Goal: Information Seeking & Learning: Check status

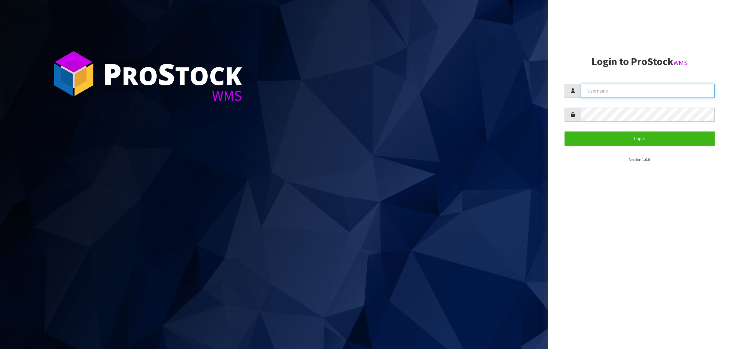
type input "NEROTAPWARE"
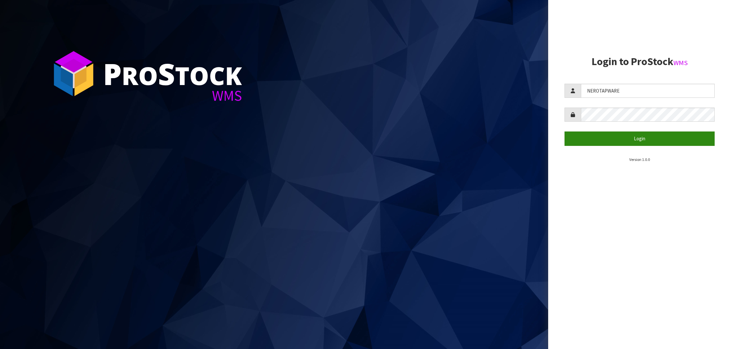
click at [640, 137] on button "Login" at bounding box center [640, 139] width 150 height 14
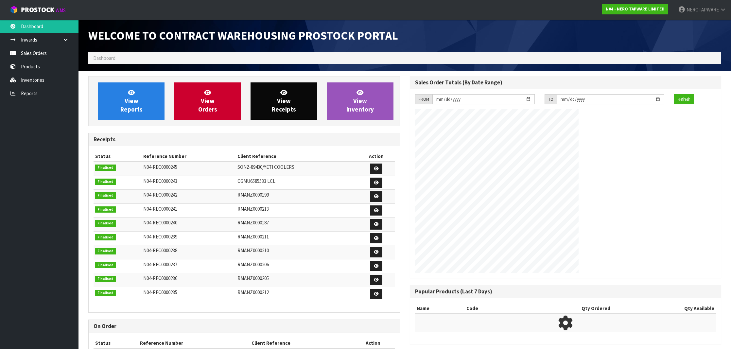
scroll to position [361, 321]
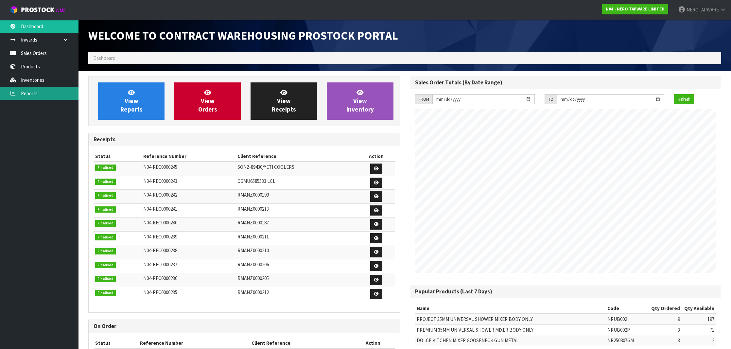
click at [36, 94] on link "Reports" at bounding box center [39, 93] width 79 height 13
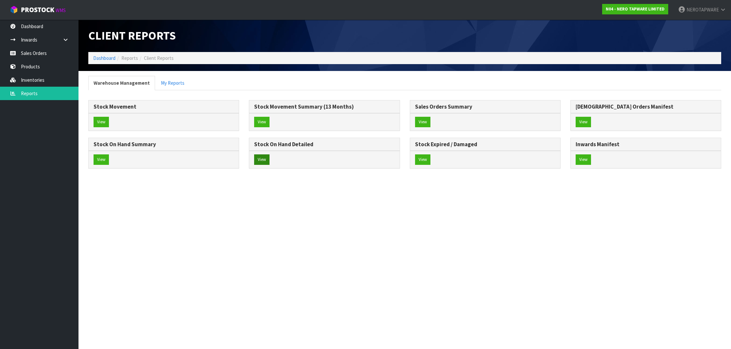
click at [257, 161] on button "View" at bounding box center [261, 159] width 15 height 10
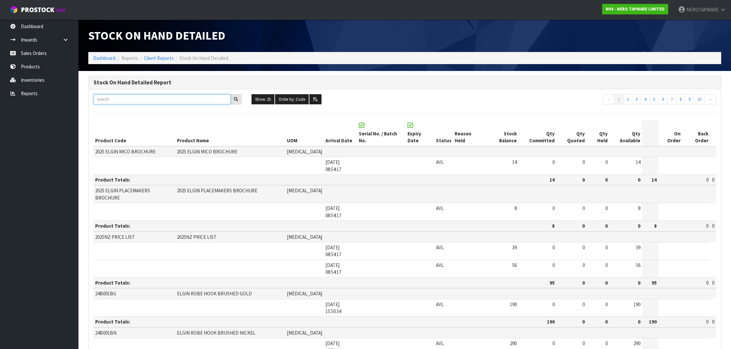
click at [126, 103] on input "text" at bounding box center [162, 99] width 137 height 10
paste input "NR211707a180sC"
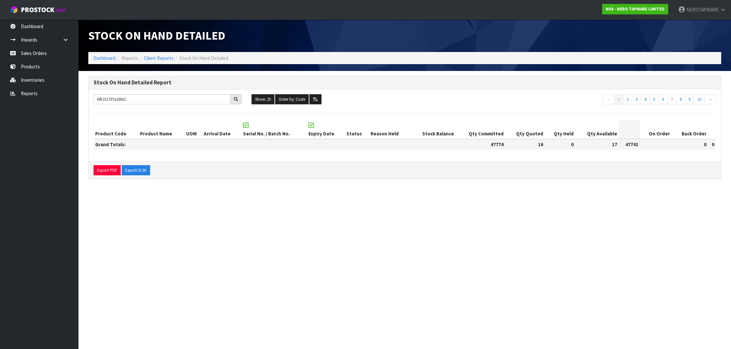
drag, startPoint x: 519, startPoint y: 133, endPoint x: 543, endPoint y: 135, distance: 23.3
click at [543, 135] on th "Qty Quoted" at bounding box center [526, 129] width 40 height 19
copy th "ty Quoted"
drag, startPoint x: 537, startPoint y: 186, endPoint x: 531, endPoint y: 165, distance: 22.5
click at [537, 185] on section "Stock On Hand Detailed Report NR211707a180sC Show: 25 5 10 25 50 100 ALL Order …" at bounding box center [405, 131] width 653 height 120
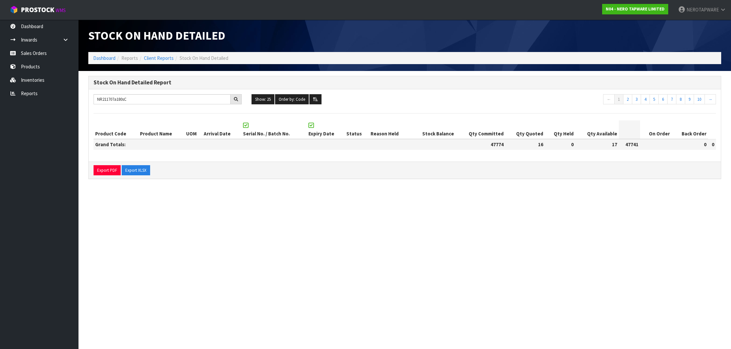
drag, startPoint x: 518, startPoint y: 134, endPoint x: 542, endPoint y: 134, distance: 23.9
click at [542, 134] on th "Qty Quoted" at bounding box center [526, 129] width 40 height 19
copy th "Qty Quoted"
click at [550, 195] on section "Stock On Hand Detailed Dashboard Reports Client Reports Stock On Hand Detailed …" at bounding box center [365, 174] width 731 height 349
click at [257, 251] on section "Stock On Hand Detailed Dashboard Reports Client Reports Stock On Hand Detailed …" at bounding box center [365, 174] width 731 height 349
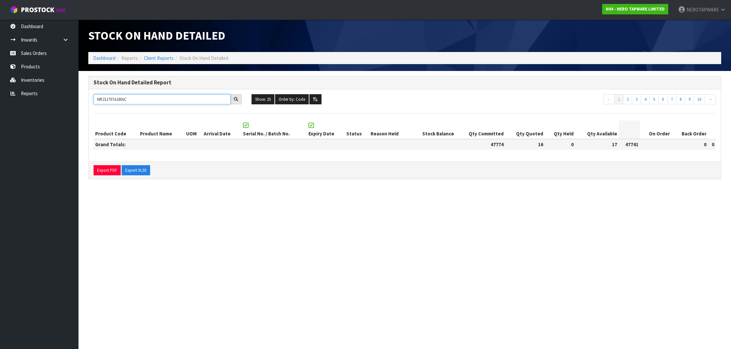
click at [225, 95] on input "NR211707a180sC" at bounding box center [162, 99] width 137 height 10
click at [221, 100] on input "NR211707a180sC" at bounding box center [162, 99] width 137 height 10
drag, startPoint x: 184, startPoint y: 95, endPoint x: 138, endPoint y: 94, distance: 45.2
click at [138, 94] on input "NR211707a180sC" at bounding box center [162, 99] width 137 height 10
paste input "692101b01CH"
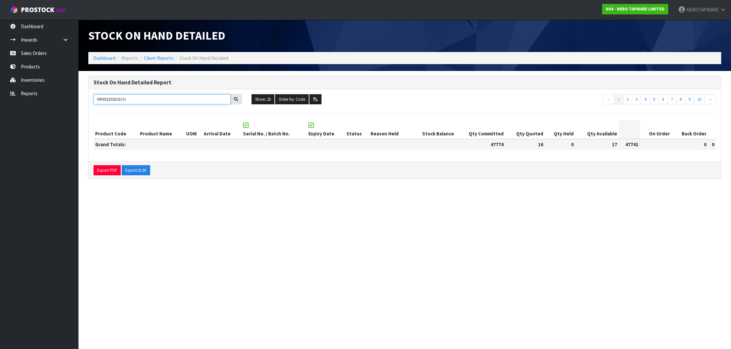
type input "NR692101b01CH"
click at [215, 100] on input "NR692101b01CH" at bounding box center [162, 99] width 137 height 10
click at [25, 92] on link "Reports" at bounding box center [39, 93] width 79 height 13
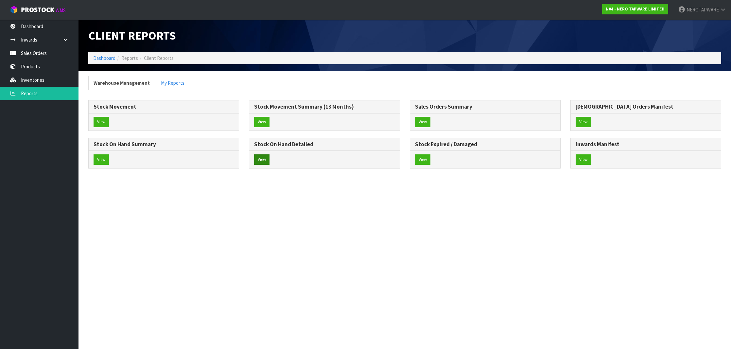
click at [260, 157] on button "View" at bounding box center [261, 159] width 15 height 10
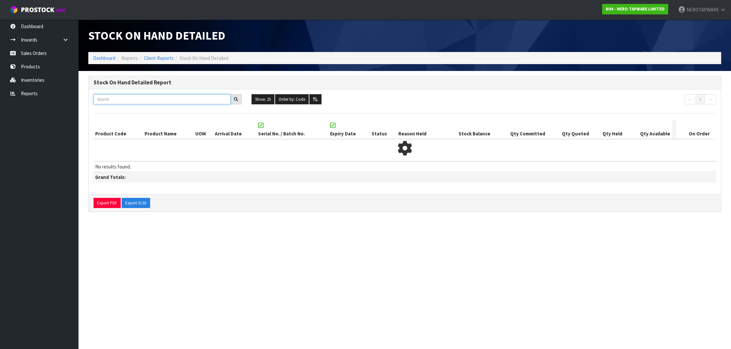
click at [144, 100] on input "text" at bounding box center [162, 99] width 137 height 10
paste input "NR692101b01CH"
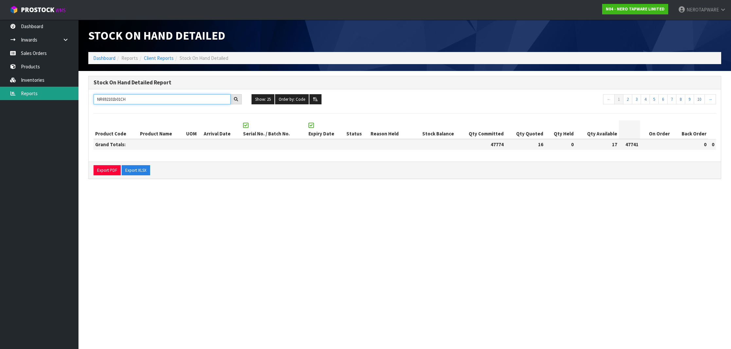
drag, startPoint x: 158, startPoint y: 99, endPoint x: 77, endPoint y: 97, distance: 81.5
click at [77, 97] on body "Toggle navigation ProStock WMS N04 - NERO TAPWARE LIMITED NEROTAPWARE Logout Da…" at bounding box center [365, 174] width 731 height 349
paste input "211707a180sC"
type input "NR211707a180sC"
click at [37, 97] on link "Reports" at bounding box center [39, 93] width 79 height 13
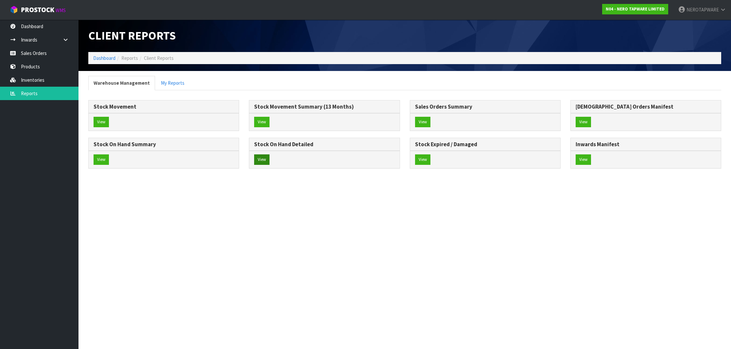
click at [265, 158] on button "View" at bounding box center [261, 159] width 15 height 10
click at [101, 158] on button "View" at bounding box center [101, 159] width 15 height 10
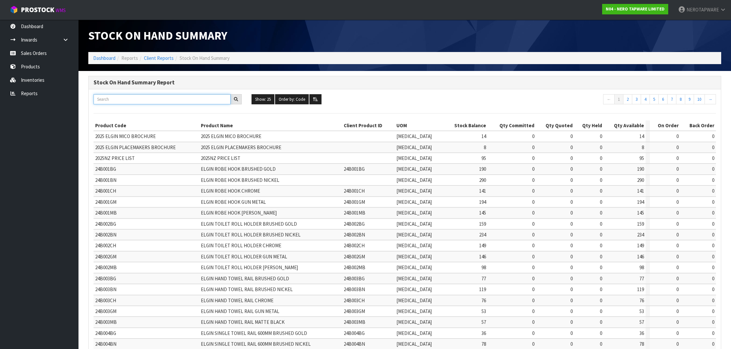
click at [151, 98] on input "text" at bounding box center [162, 99] width 137 height 10
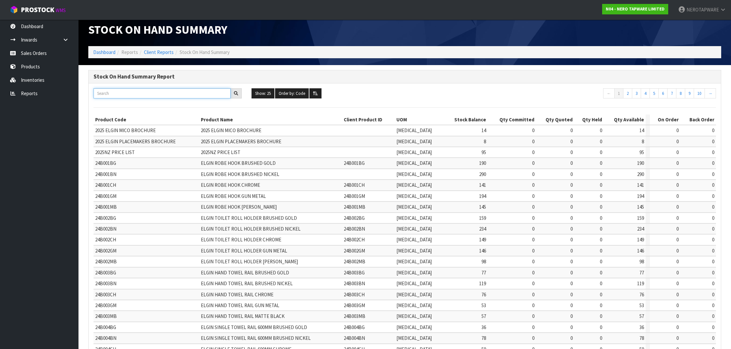
paste input "NR211707a180sC"
type input "NR211707a180sC"
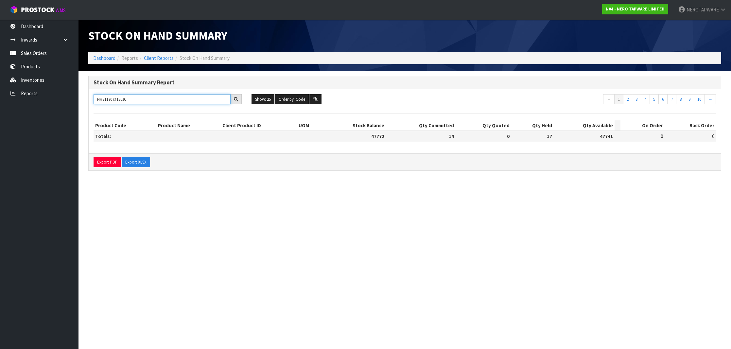
scroll to position [0, 0]
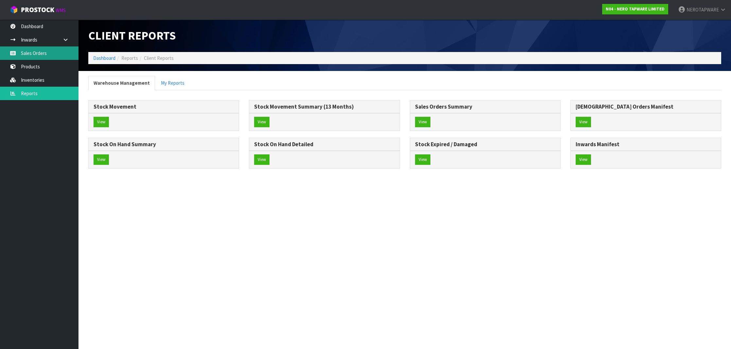
click at [39, 56] on link "Sales Orders" at bounding box center [39, 52] width 79 height 13
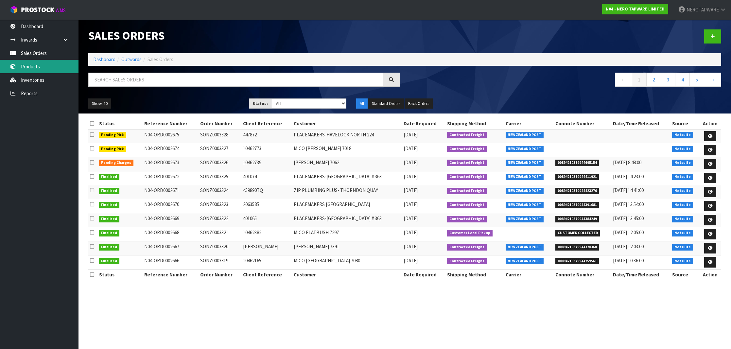
click at [43, 69] on link "Products" at bounding box center [39, 66] width 79 height 13
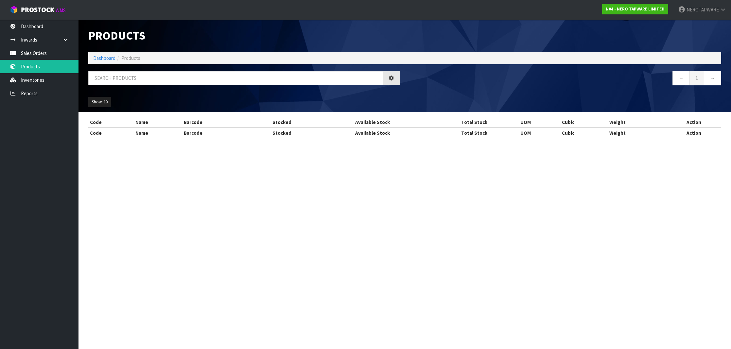
click at [40, 79] on body "Toggle navigation ProStock WMS N04 - NERO TAPWARE LIMITED NEROTAPWARE Logout Da…" at bounding box center [365, 174] width 731 height 349
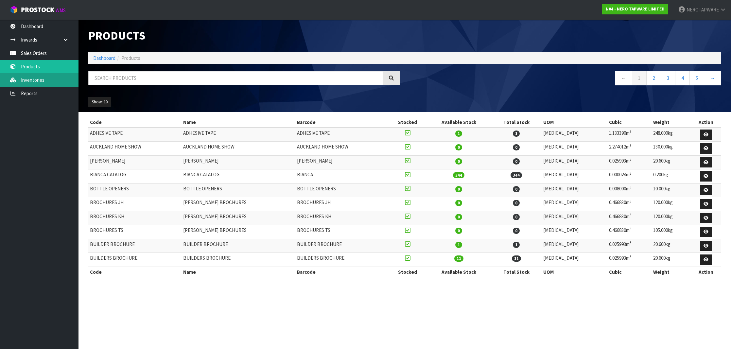
click at [40, 81] on link "Inventories" at bounding box center [39, 79] width 79 height 13
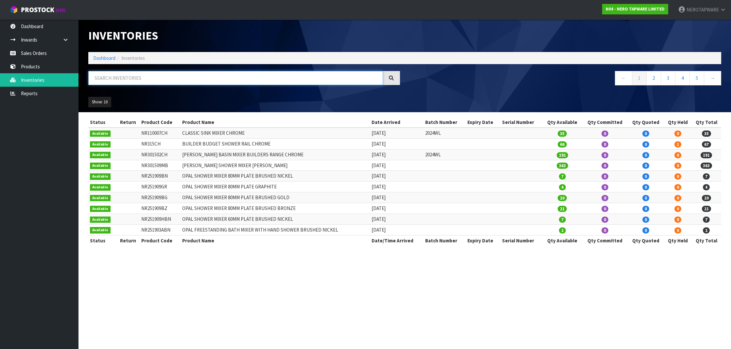
click at [134, 81] on input "text" at bounding box center [235, 78] width 295 height 14
paste input "NR211707a180sC"
type input "NR211707A180SC"
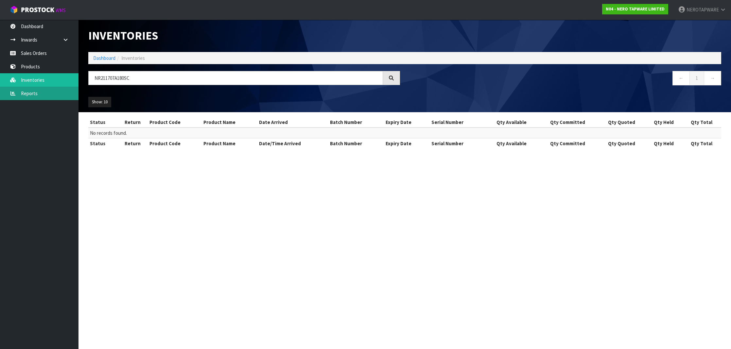
click at [42, 95] on link "Reports" at bounding box center [39, 93] width 79 height 13
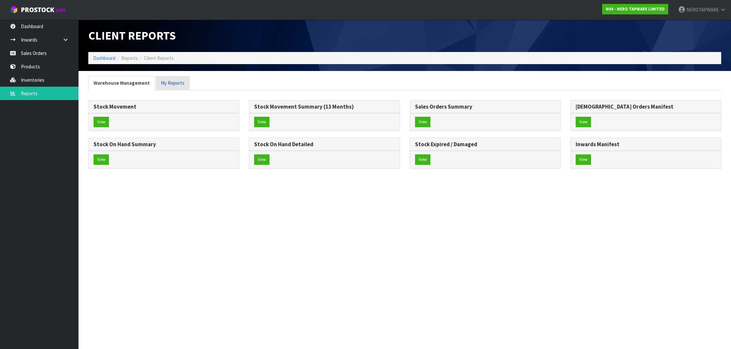
click at [173, 87] on link "My Reports" at bounding box center [173, 83] width 34 height 14
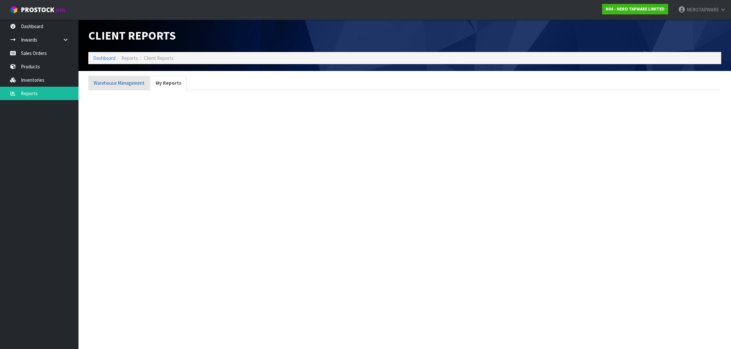
click at [121, 84] on link "Warehouse Management" at bounding box center [119, 83] width 62 height 14
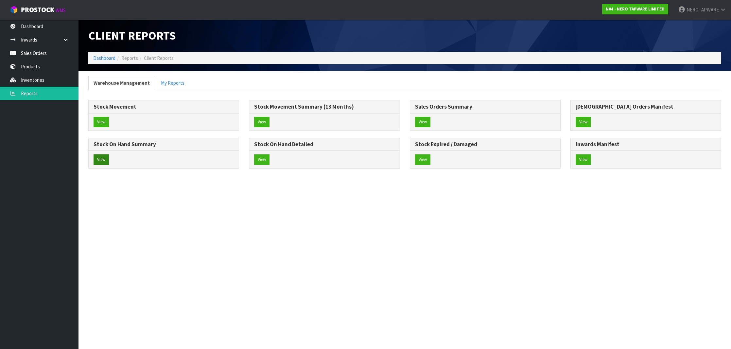
click at [98, 160] on button "View" at bounding box center [101, 159] width 15 height 10
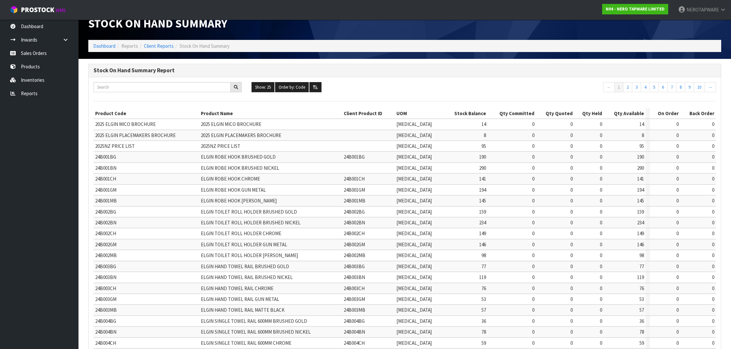
scroll to position [10, 0]
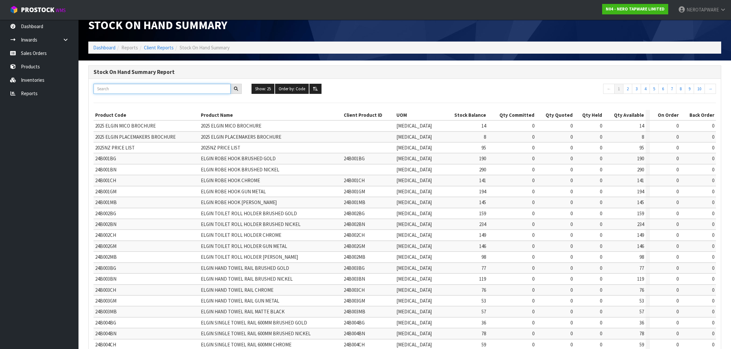
click at [163, 93] on input "text" at bounding box center [162, 89] width 137 height 10
paste input "NR211707a180sC"
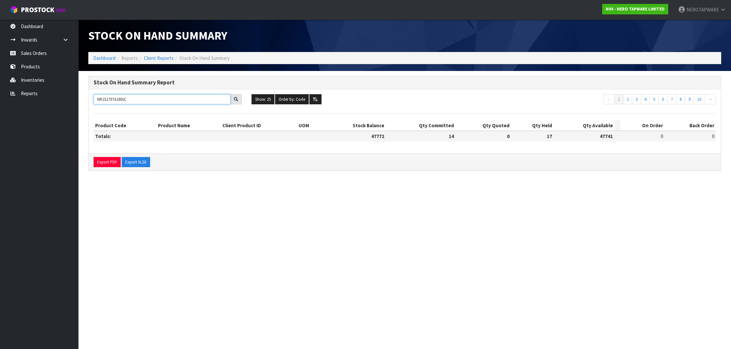
scroll to position [0, 0]
drag, startPoint x: 147, startPoint y: 99, endPoint x: 85, endPoint y: 99, distance: 61.8
click at [84, 100] on div "Stock On Hand Summary Report NR211707a180sC Show: 25 5 10 25 50 100 ALL Order b…" at bounding box center [404, 127] width 643 height 102
paste input "692101b01CH"
type input "NR692101b01CH"
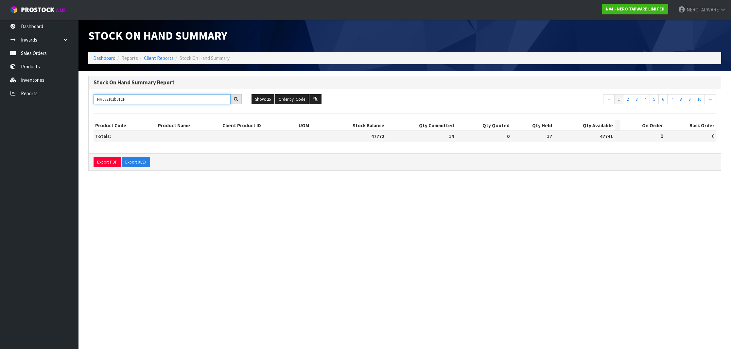
drag, startPoint x: 159, startPoint y: 99, endPoint x: 88, endPoint y: 97, distance: 70.7
click at [88, 97] on div "Stock On Hand Summary Report NR692101b01CH Show: 25 5 10 25 50 100 ALL Order by…" at bounding box center [404, 127] width 643 height 102
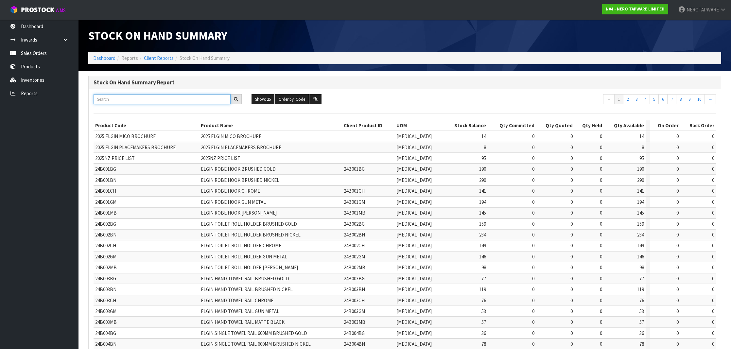
paste input "NR211707a180sC"
type input "NR211707a180sC"
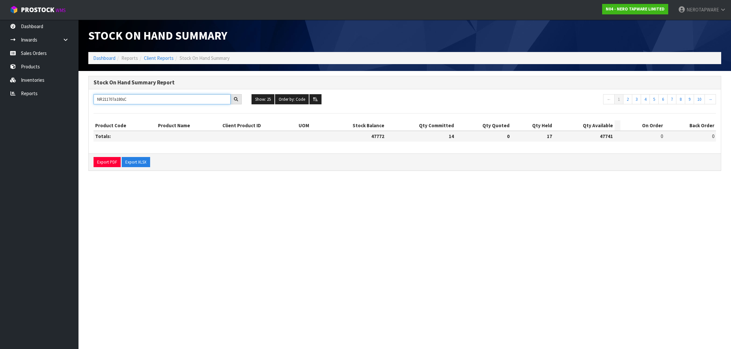
drag, startPoint x: 175, startPoint y: 99, endPoint x: 93, endPoint y: 101, distance: 82.1
click at [93, 101] on div "NR211707a180sC" at bounding box center [168, 99] width 158 height 10
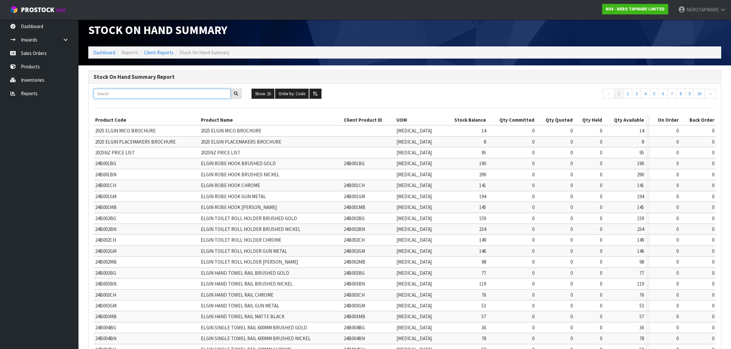
scroll to position [7, 0]
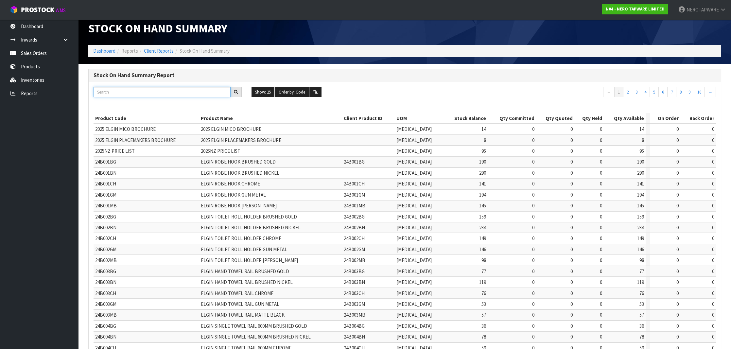
paste input "NR692101B02AB"
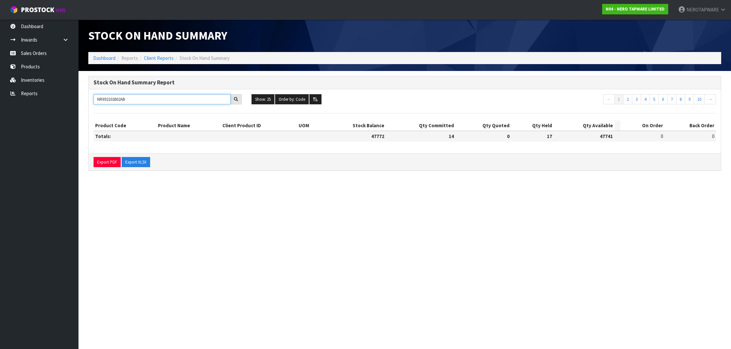
scroll to position [7, 0]
type input "NR692101B02AB"
click at [267, 94] on button "Show: 25" at bounding box center [263, 99] width 23 height 10
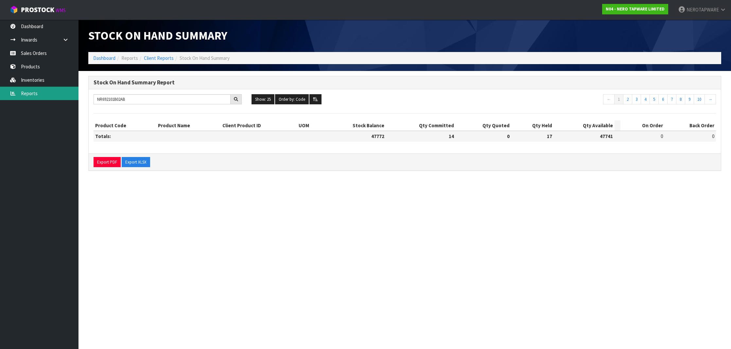
click at [35, 90] on link "Reports" at bounding box center [39, 93] width 79 height 13
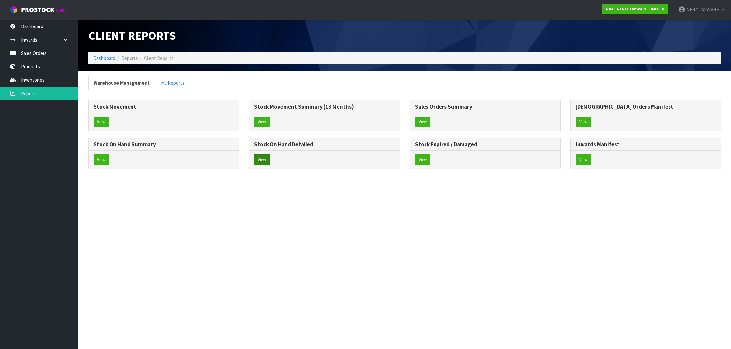
click at [264, 159] on button "View" at bounding box center [261, 159] width 15 height 10
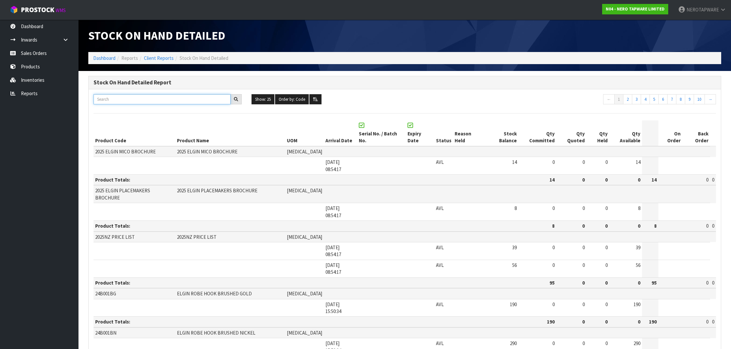
click at [158, 96] on input "text" at bounding box center [162, 99] width 137 height 10
paste input "NR692101B02AB"
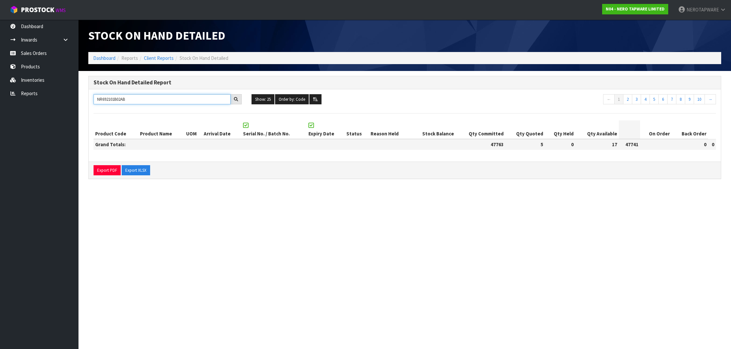
click at [120, 99] on input "NR692101B02AB" at bounding box center [162, 99] width 137 height 10
type input "NR692101B02AB"
click at [49, 57] on link "Sales Orders" at bounding box center [39, 52] width 79 height 13
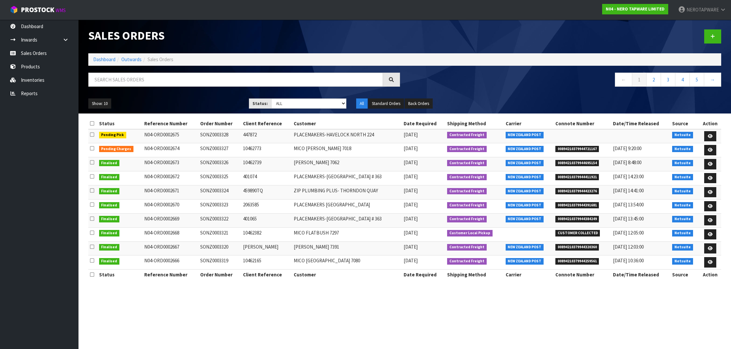
scroll to position [0, 0]
click at [583, 204] on span "00894210379944391681" at bounding box center [578, 205] width 44 height 7
copy span "00894210379944391681"
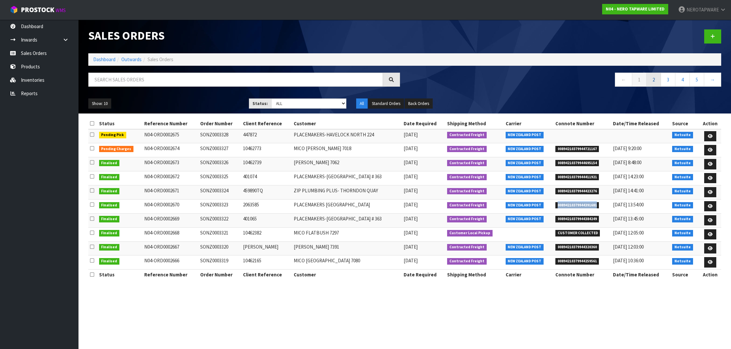
click at [652, 77] on link "2" at bounding box center [654, 80] width 15 height 14
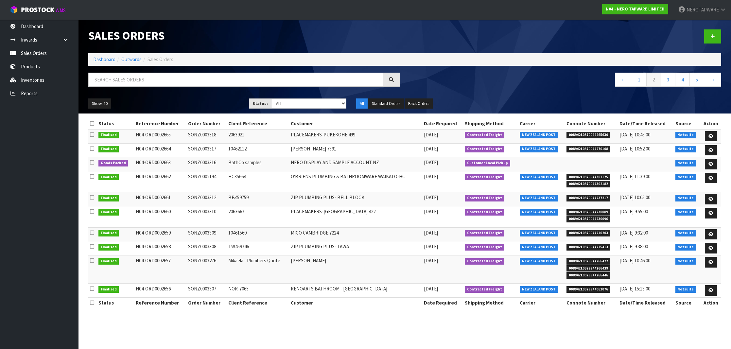
click at [602, 287] on span "00894210379944063076" at bounding box center [589, 289] width 44 height 7
copy span "00894210379944063076"
click at [670, 80] on link "3" at bounding box center [668, 80] width 15 height 14
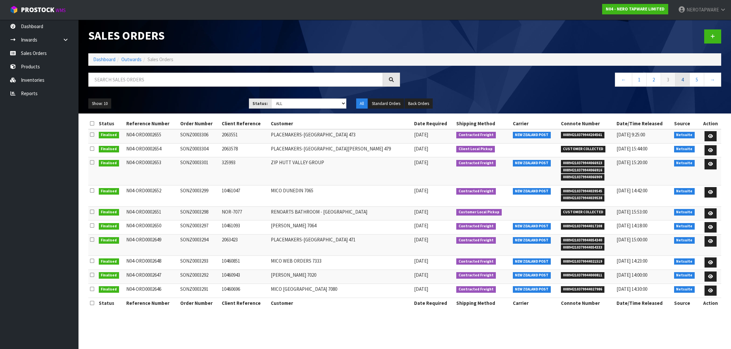
click at [679, 79] on link "4" at bounding box center [682, 80] width 15 height 14
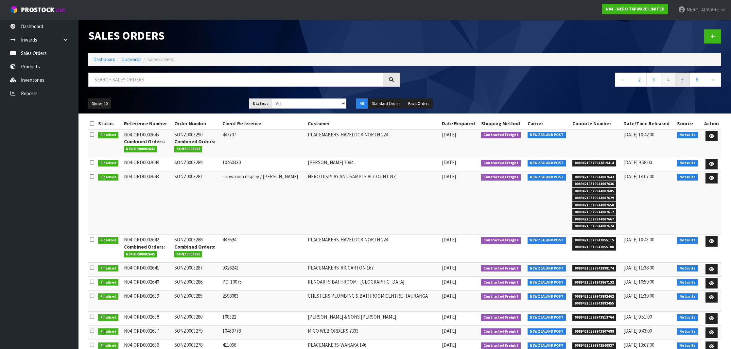
click at [689, 79] on link "5" at bounding box center [682, 80] width 15 height 14
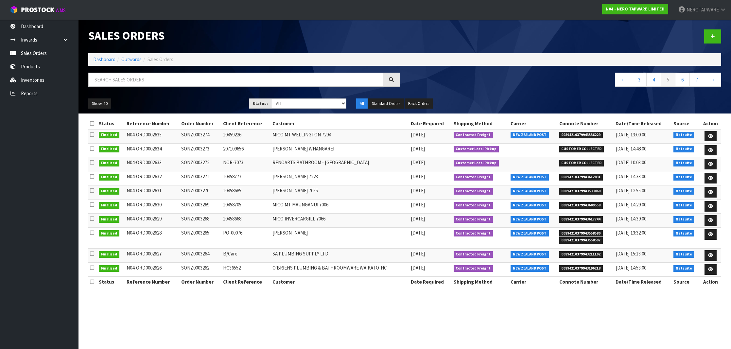
click at [585, 134] on span "00894210379943536229" at bounding box center [582, 135] width 44 height 7
copy span "00894210379943536229"
click at [589, 174] on span "00894210379943612831" at bounding box center [582, 177] width 44 height 7
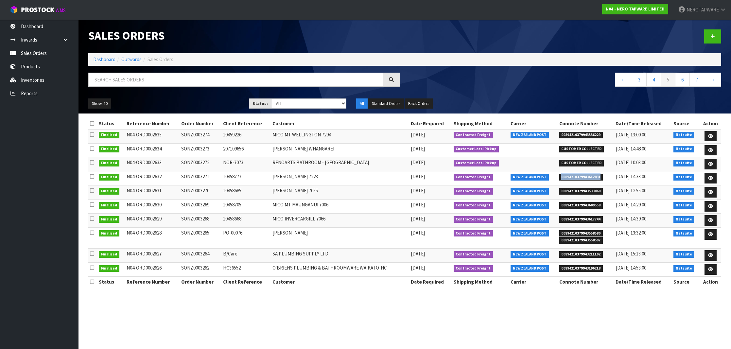
click at [589, 174] on span "00894210379943612831" at bounding box center [582, 177] width 44 height 7
copy span "00894210379943612831"
click at [205, 176] on td "SONZ0003271" at bounding box center [201, 178] width 42 height 14
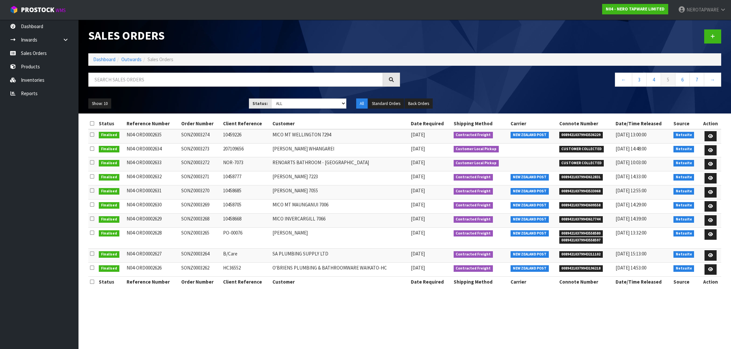
copy td "SONZ0003271"
click at [585, 189] on span "00894210379943533068" at bounding box center [582, 191] width 44 height 7
copy span "00894210379943533068"
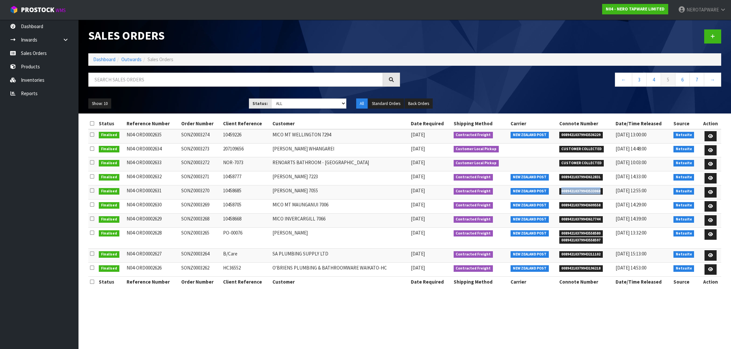
scroll to position [0, 0]
click at [589, 204] on span "00894210379943609558" at bounding box center [582, 205] width 44 height 7
copy span "00894210379943609558"
click at [584, 205] on span "00894210379943609558" at bounding box center [582, 205] width 44 height 7
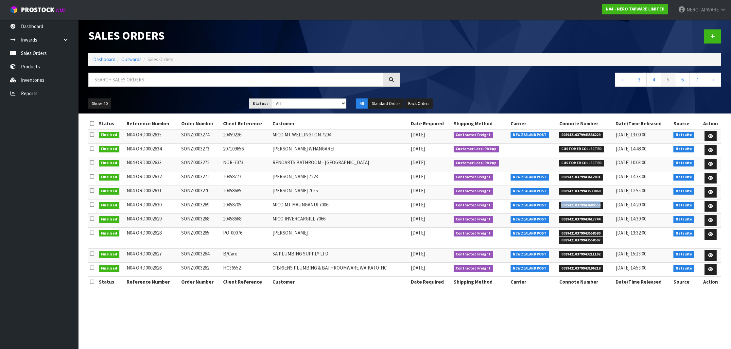
click at [584, 205] on span "00894210379943609558" at bounding box center [582, 205] width 44 height 7
click at [192, 203] on td "SONZ0003269" at bounding box center [201, 207] width 42 height 14
copy td "SONZ0003269"
click at [578, 217] on span "00894210379943617744" at bounding box center [582, 219] width 44 height 7
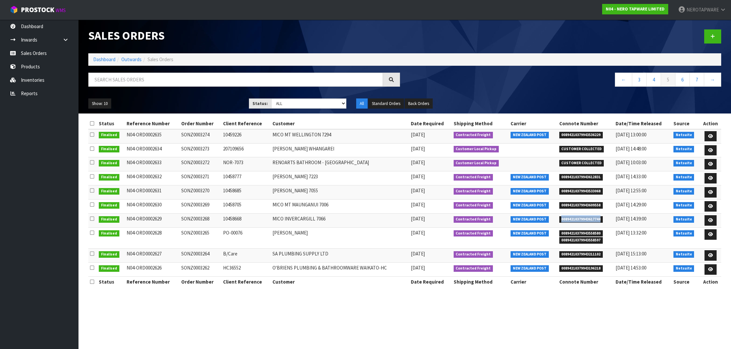
click at [578, 217] on span "00894210379943617744" at bounding box center [582, 219] width 44 height 7
click at [195, 217] on td "SONZ0003268" at bounding box center [201, 221] width 42 height 14
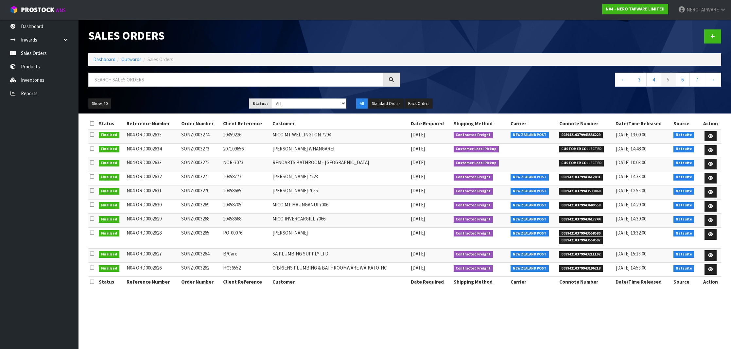
click at [577, 231] on span "00894210379943558580" at bounding box center [582, 233] width 44 height 7
click at [201, 232] on td "SONZ0003265" at bounding box center [201, 238] width 42 height 21
click at [595, 239] on span "00894210379943558597" at bounding box center [582, 240] width 44 height 7
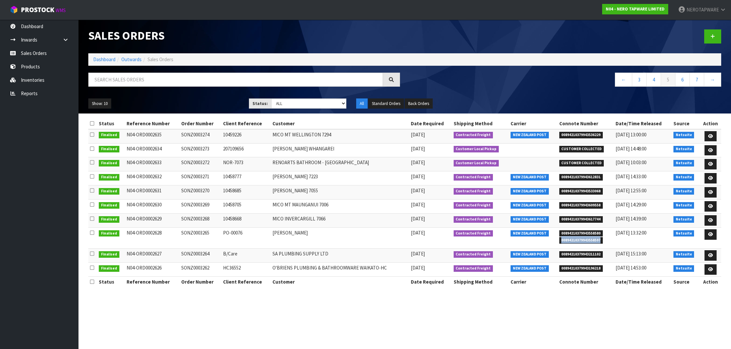
click at [595, 239] on span "00894210379943558597" at bounding box center [582, 240] width 44 height 7
click at [592, 233] on span "00894210379943558580" at bounding box center [582, 233] width 44 height 7
click at [592, 176] on span "00894210379943612831" at bounding box center [582, 177] width 44 height 7
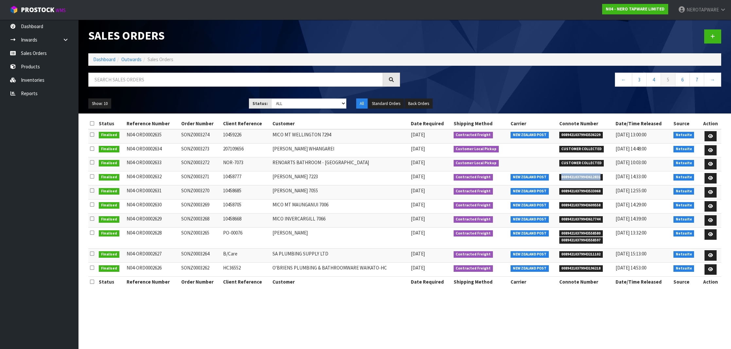
click at [592, 176] on span "00894210379943612831" at bounding box center [582, 177] width 44 height 7
click at [580, 189] on span "00894210379943533068" at bounding box center [582, 191] width 44 height 7
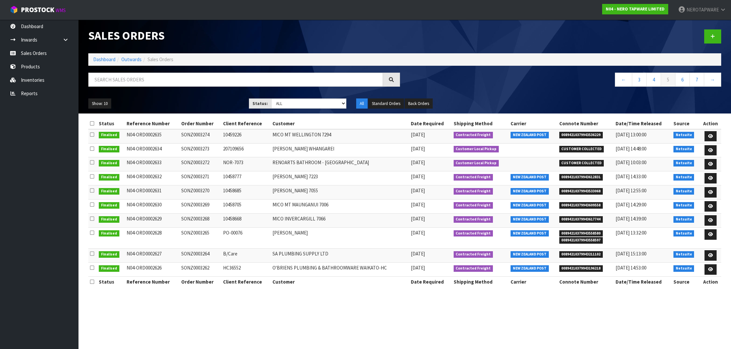
click at [591, 190] on span "00894210379943533068" at bounding box center [582, 191] width 44 height 7
click at [586, 251] on span "00894210379943211102" at bounding box center [582, 254] width 44 height 7
click at [198, 251] on td "SONZ0003264" at bounding box center [201, 256] width 42 height 14
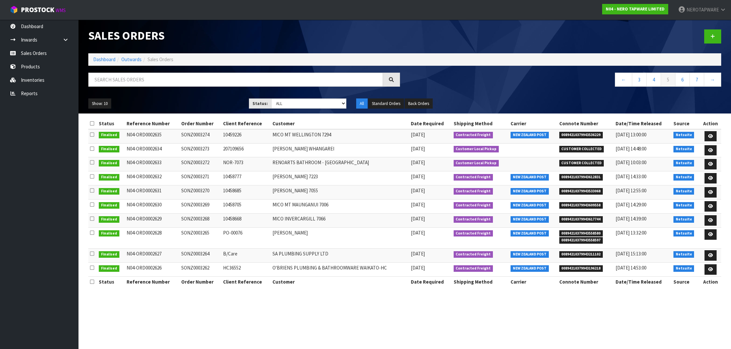
click at [198, 251] on td "SONZ0003264" at bounding box center [201, 256] width 42 height 14
click at [583, 267] on span "00894210379943196218" at bounding box center [582, 268] width 44 height 7
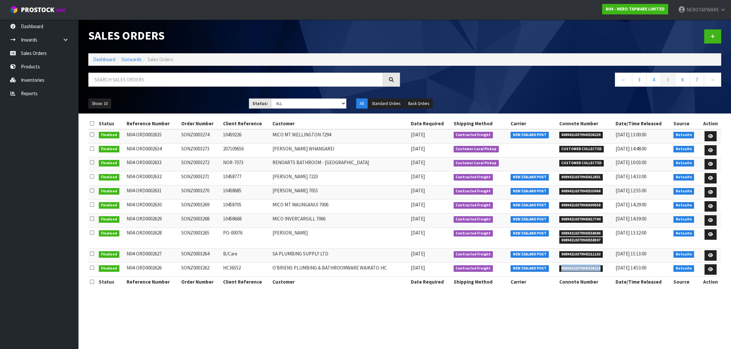
click at [583, 267] on span "00894210379943196218" at bounding box center [582, 268] width 44 height 7
click at [197, 265] on td "SONZ0003262" at bounding box center [201, 270] width 42 height 14
click at [593, 175] on span "00894210379943612831" at bounding box center [582, 177] width 44 height 7
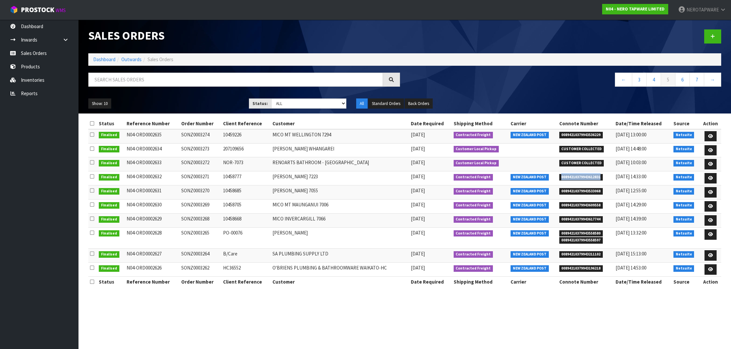
click at [593, 175] on span "00894210379943612831" at bounding box center [582, 177] width 44 height 7
click at [590, 190] on span "00894210379943533068" at bounding box center [582, 191] width 44 height 7
click at [613, 311] on section "Sales Orders Dashboard Outwards Sales Orders ← 3 4 5 6 7 → Show: 10 5 10 25 50 …" at bounding box center [365, 174] width 731 height 349
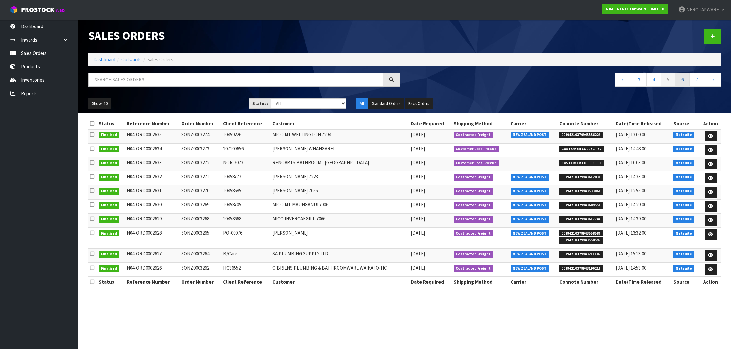
click at [683, 81] on link "6" at bounding box center [682, 80] width 15 height 14
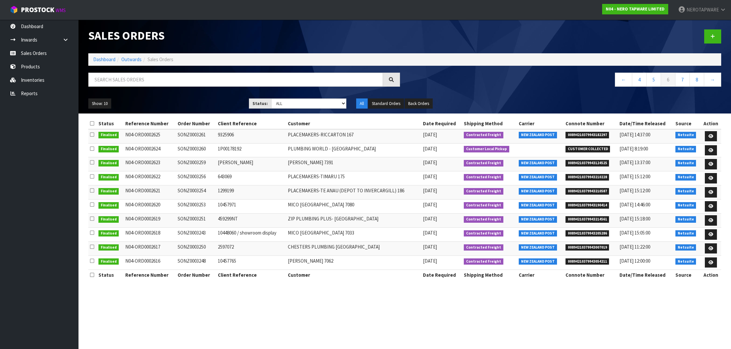
scroll to position [0, 0]
click at [587, 134] on span "00894210379943182297" at bounding box center [588, 135] width 44 height 7
click at [601, 134] on span "00894210379943182297" at bounding box center [588, 135] width 44 height 7
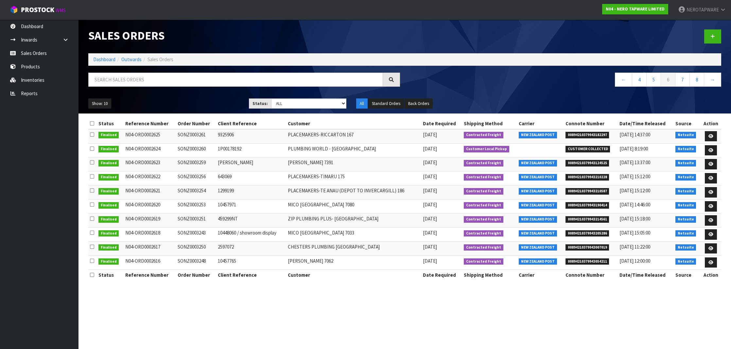
click at [193, 133] on td "SONZ0003261" at bounding box center [196, 136] width 40 height 14
click at [582, 161] on span "00894210379943124525" at bounding box center [588, 163] width 44 height 7
click at [597, 175] on span "00894210379943210228" at bounding box center [588, 177] width 44 height 7
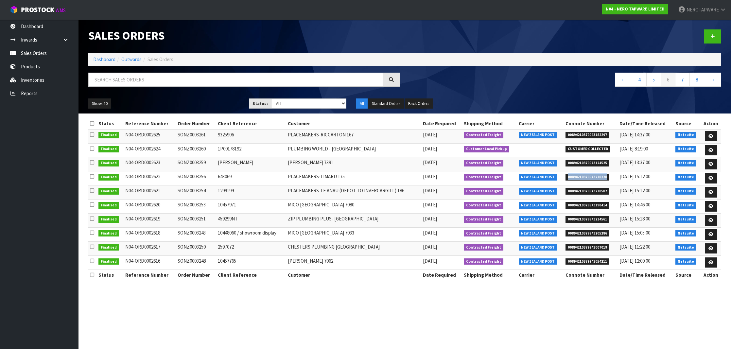
click at [597, 175] on span "00894210379943210228" at bounding box center [588, 177] width 44 height 7
click at [596, 190] on span "00894210379943210587" at bounding box center [588, 191] width 44 height 7
click at [192, 189] on td "SONZ0003254" at bounding box center [196, 193] width 40 height 14
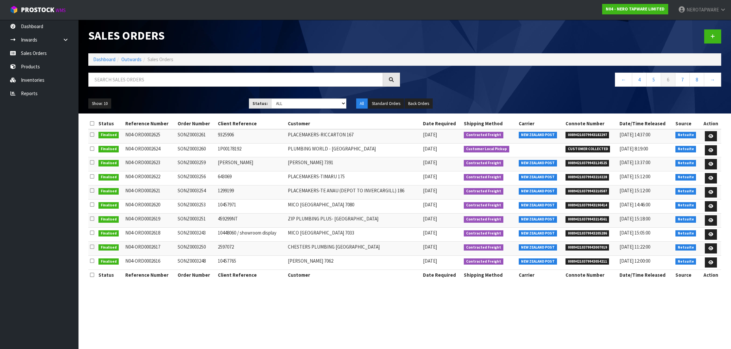
click at [192, 189] on td "SONZ0003254" at bounding box center [196, 193] width 40 height 14
click at [589, 163] on span "00894210379943124525" at bounding box center [588, 163] width 44 height 7
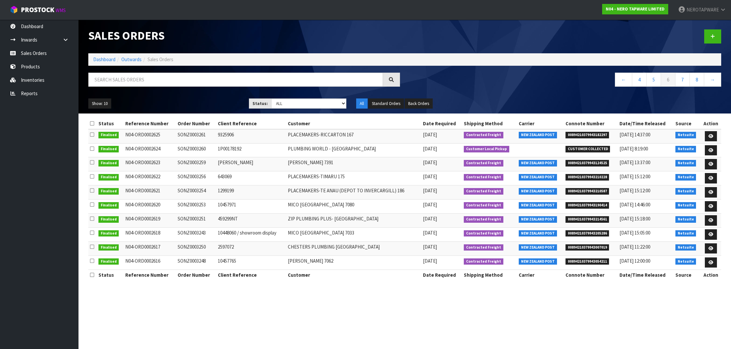
click at [603, 176] on span "00894210379943210228" at bounding box center [588, 177] width 44 height 7
click at [603, 192] on span "00894210379943210587" at bounding box center [588, 191] width 44 height 7
click at [606, 202] on span "00894210379943190414" at bounding box center [588, 205] width 44 height 7
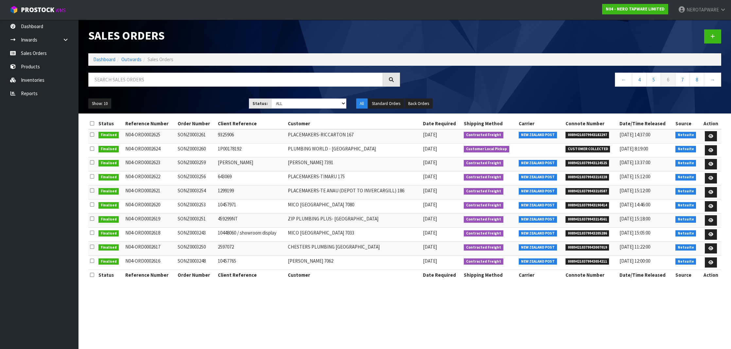
click at [194, 204] on td "SONZ0003253" at bounding box center [196, 207] width 40 height 14
click at [655, 82] on link "5" at bounding box center [654, 80] width 15 height 14
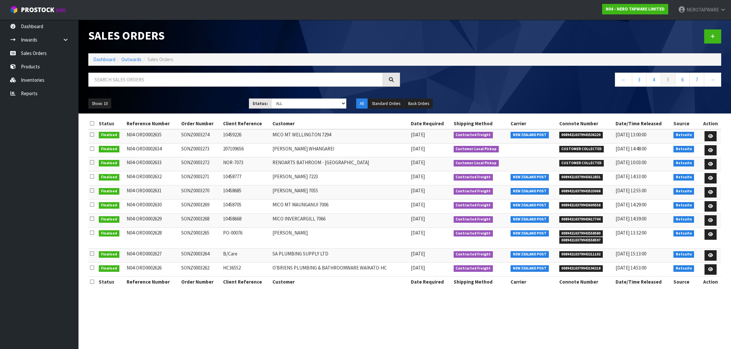
click at [665, 80] on link "5" at bounding box center [668, 80] width 15 height 14
click at [681, 80] on link "6" at bounding box center [682, 80] width 15 height 14
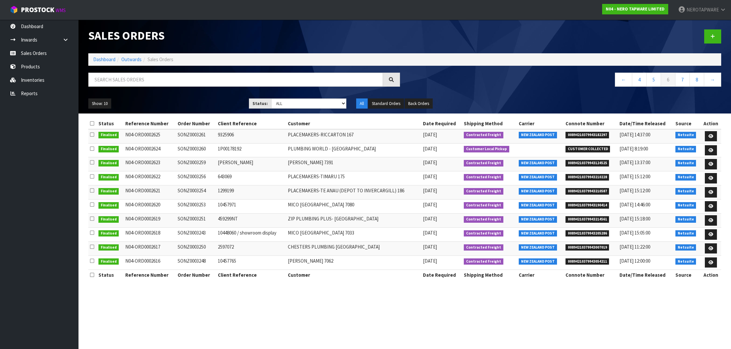
click at [603, 190] on span "00894210379943210587" at bounding box center [588, 191] width 44 height 7
click at [600, 192] on span "00894210379943210587" at bounding box center [588, 191] width 44 height 7
click at [655, 77] on link "5" at bounding box center [654, 80] width 15 height 14
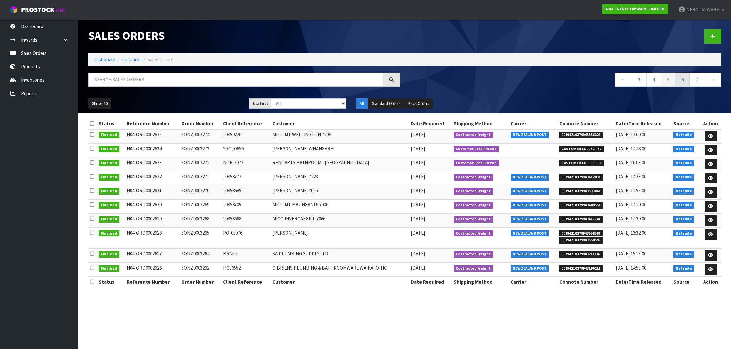
click at [685, 81] on link "6" at bounding box center [682, 80] width 15 height 14
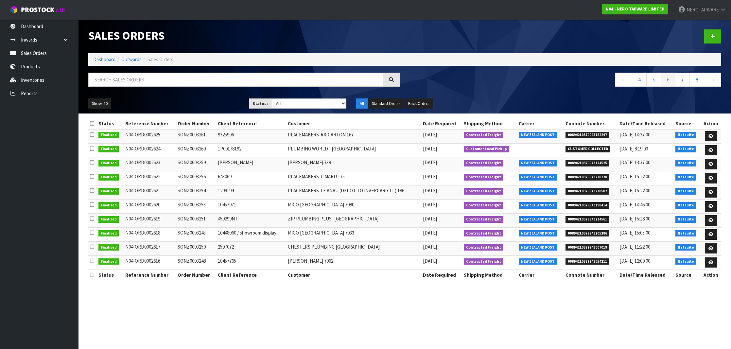
click at [600, 217] on span "00894210379943214561" at bounding box center [588, 219] width 44 height 7
click at [198, 216] on td "SONZ0003251" at bounding box center [196, 221] width 40 height 14
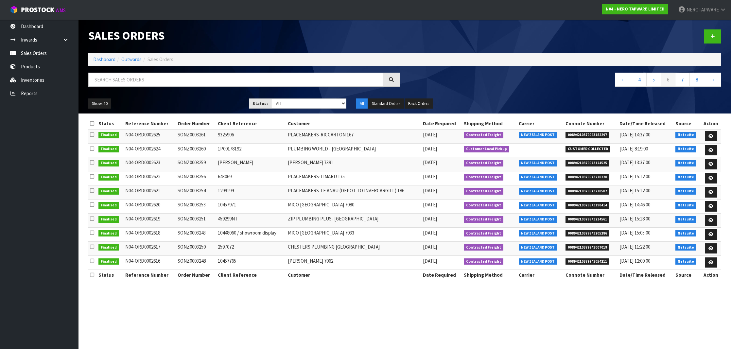
click at [592, 230] on span "00894210379943205286" at bounding box center [588, 233] width 44 height 7
click at [595, 220] on span "00894210379943214561" at bounding box center [588, 219] width 44 height 7
click at [601, 230] on span "00894210379943205286" at bounding box center [588, 233] width 44 height 7
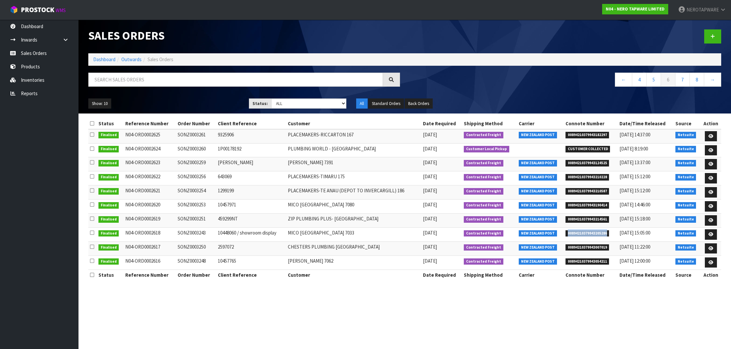
click at [601, 230] on span "00894210379943205286" at bounding box center [588, 233] width 44 height 7
click at [196, 230] on td "SONZ0003243" at bounding box center [196, 235] width 40 height 14
click at [196, 231] on td "SONZ0003243" at bounding box center [196, 235] width 40 height 14
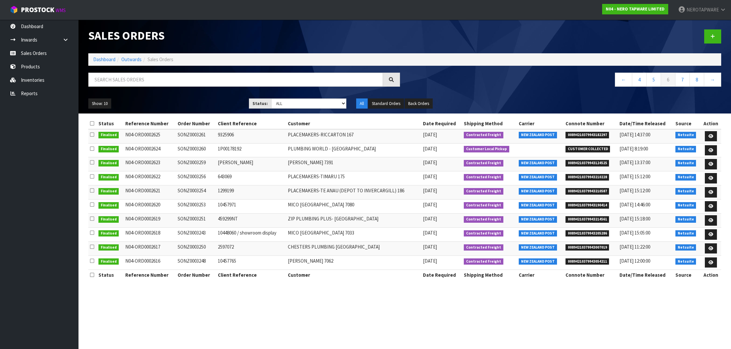
click at [196, 231] on td "SONZ0003243" at bounding box center [196, 235] width 40 height 14
click at [593, 244] on span "00894210379943007019" at bounding box center [588, 247] width 44 height 7
click at [195, 246] on td "SONZ0003250" at bounding box center [196, 249] width 40 height 14
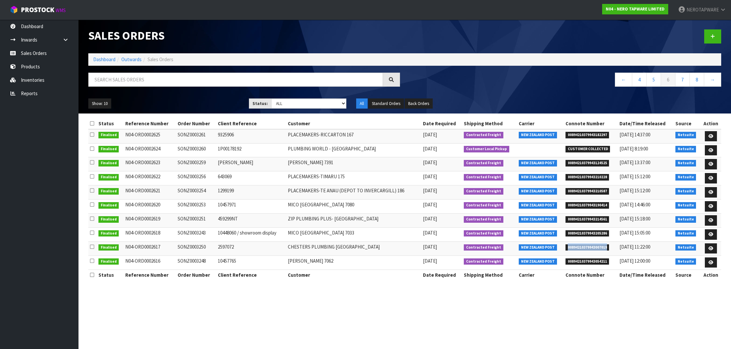
click at [195, 246] on td "SONZ0003250" at bounding box center [196, 249] width 40 height 14
click at [594, 259] on span "00894210379943054211" at bounding box center [588, 262] width 44 height 7
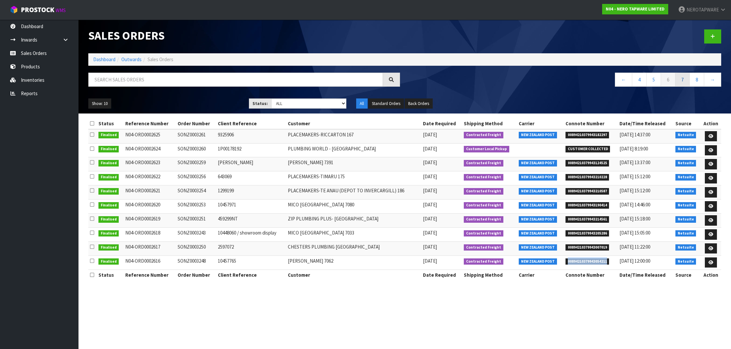
click at [683, 81] on link "7" at bounding box center [682, 80] width 15 height 14
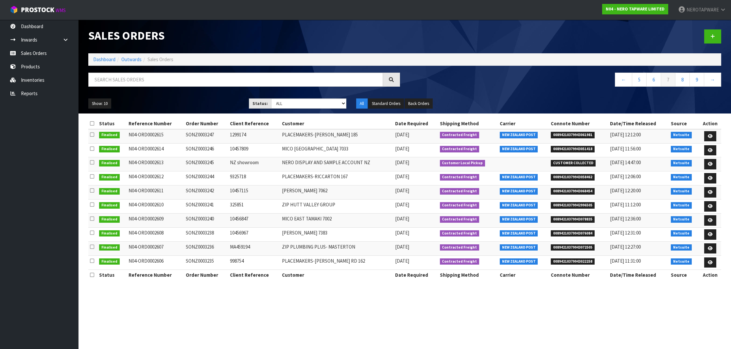
click at [580, 135] on span "00894210379943061981" at bounding box center [573, 135] width 44 height 7
click at [577, 131] on li "00894210379943061981" at bounding box center [579, 134] width 56 height 7
click at [577, 134] on span "00894210379943061981" at bounding box center [573, 135] width 44 height 7
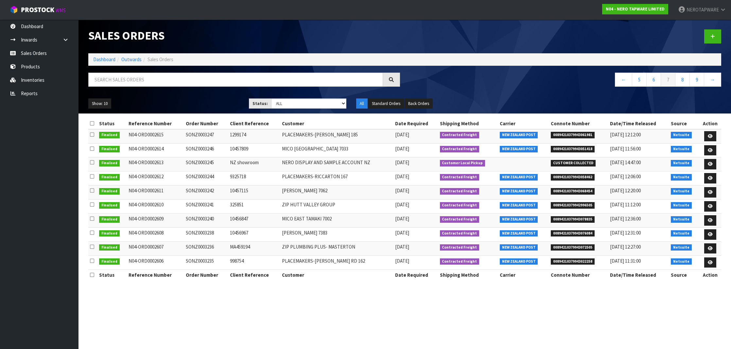
click at [582, 149] on span "00894210379943051418" at bounding box center [573, 149] width 44 height 7
click at [583, 149] on span "00894210379943051418" at bounding box center [573, 149] width 44 height 7
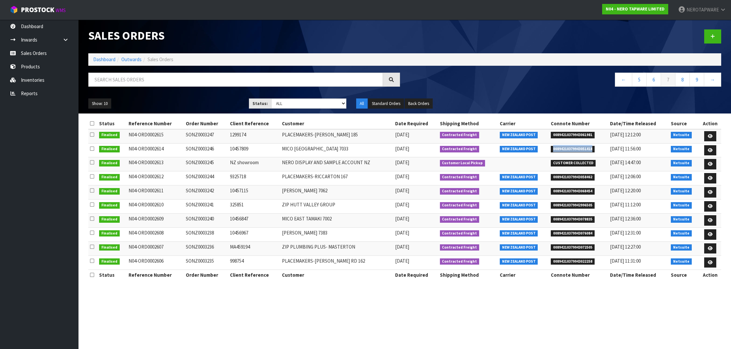
scroll to position [0, 0]
click at [204, 147] on td "SONZ0003246" at bounding box center [206, 150] width 44 height 14
click at [578, 134] on span "00894210379943061981" at bounding box center [573, 135] width 44 height 7
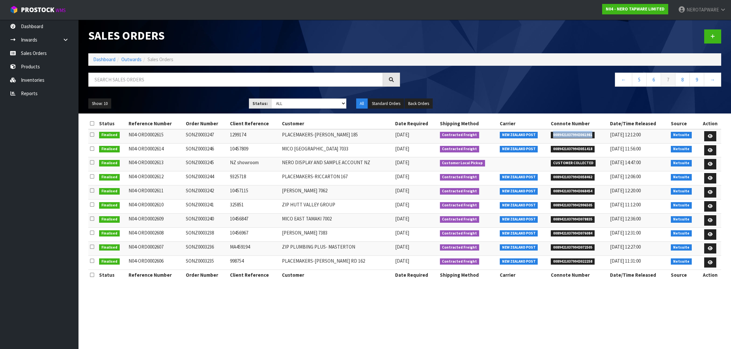
click at [583, 176] on span "00894210379943058462" at bounding box center [573, 177] width 44 height 7
click at [585, 175] on span "00894210379943058462" at bounding box center [573, 177] width 44 height 7
click at [211, 176] on td "SONZ0003244" at bounding box center [206, 178] width 44 height 14
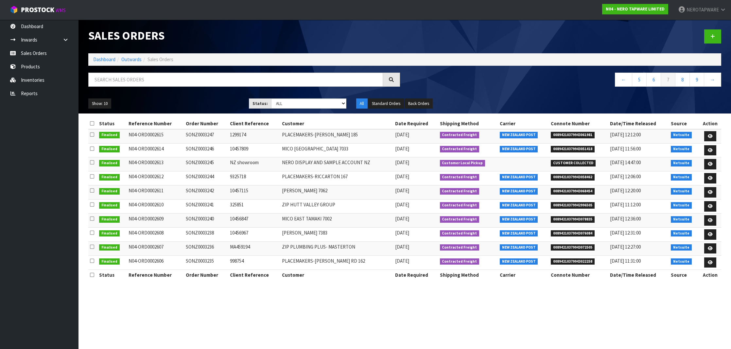
click at [211, 176] on td "SONZ0003244" at bounding box center [206, 178] width 44 height 14
click at [584, 189] on span "00894210379943068454" at bounding box center [573, 191] width 44 height 7
click at [587, 202] on span "00894210379942996505" at bounding box center [573, 205] width 44 height 7
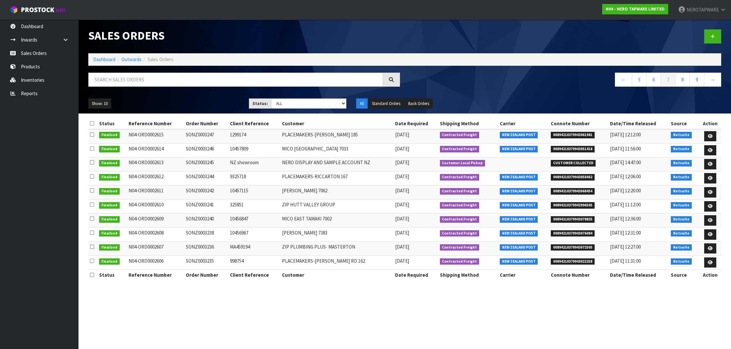
click at [200, 203] on td "SONZ0003241" at bounding box center [206, 207] width 44 height 14
click at [579, 217] on span "00894210379943078835" at bounding box center [573, 219] width 44 height 7
click at [187, 77] on input "text" at bounding box center [235, 80] width 295 height 14
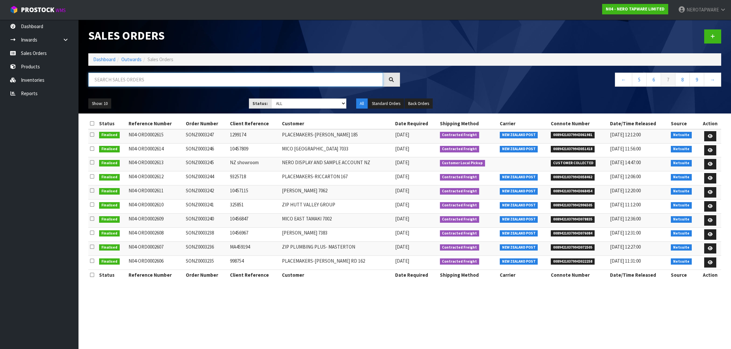
paste input "NR692101b01CH"
type input "NR692101B01CH"
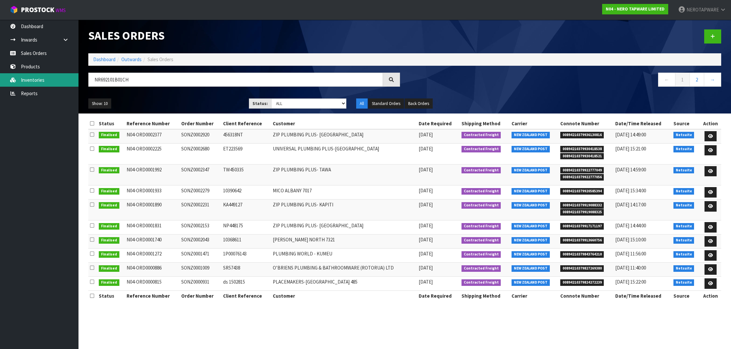
click at [34, 80] on link "Inventories" at bounding box center [39, 79] width 79 height 13
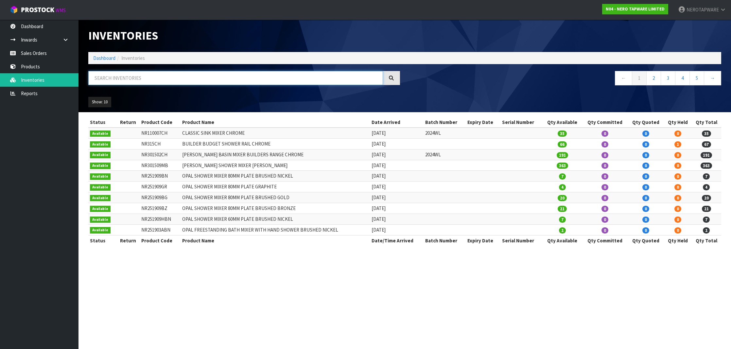
click at [141, 80] on input "text" at bounding box center [235, 78] width 295 height 14
paste input "NR692101b01CH"
type input "NR692101B01CH"
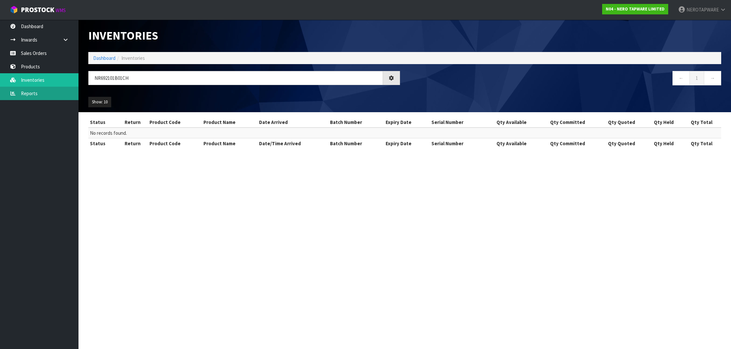
click at [38, 98] on link "Reports" at bounding box center [39, 93] width 79 height 13
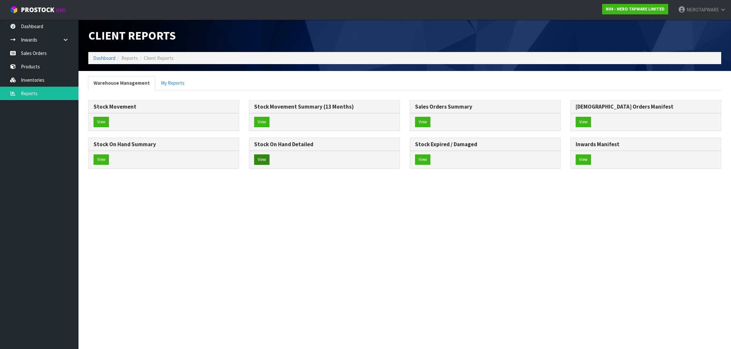
click at [262, 161] on button "View" at bounding box center [261, 159] width 15 height 10
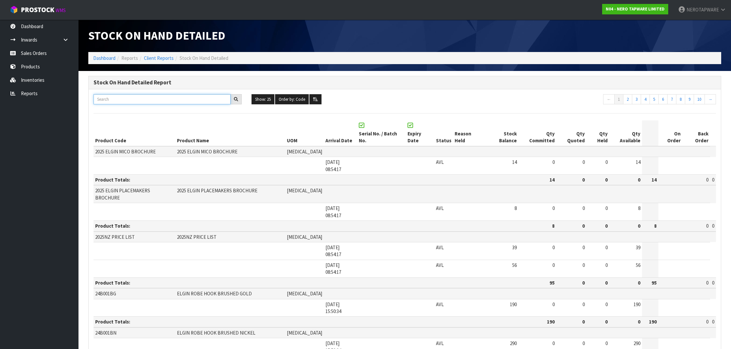
click at [136, 98] on input "text" at bounding box center [162, 99] width 137 height 10
paste input "NR692101b01CH"
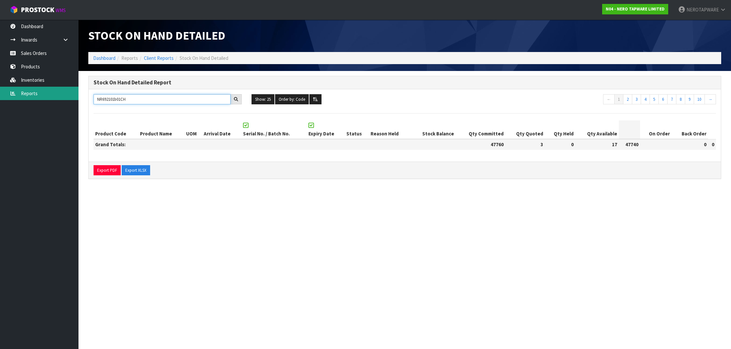
type input "NR692101b01CH"
click at [18, 97] on link "Reports" at bounding box center [39, 93] width 79 height 13
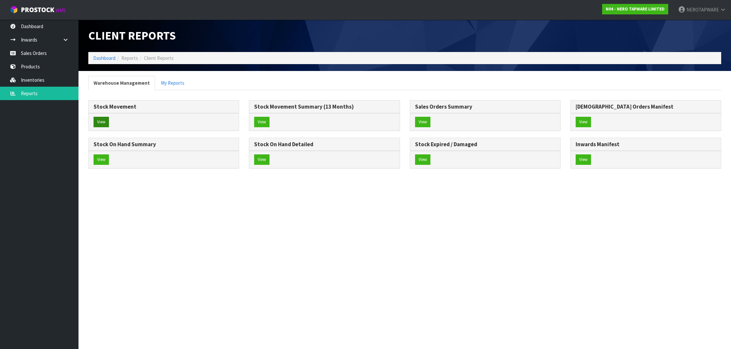
click at [107, 120] on button "View" at bounding box center [101, 122] width 15 height 10
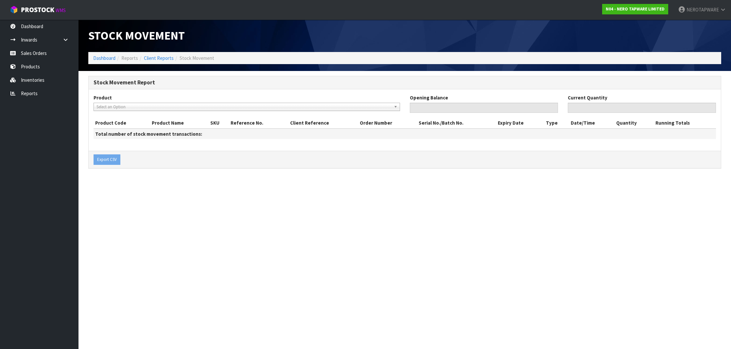
click at [199, 109] on span "Select an Option" at bounding box center [244, 107] width 295 height 8
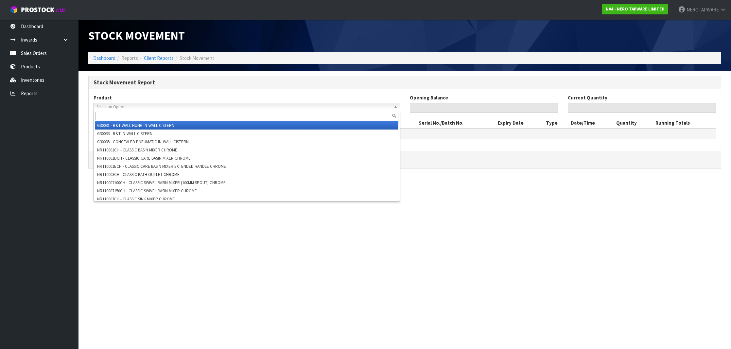
click at [199, 109] on span "Select an Option" at bounding box center [244, 107] width 295 height 8
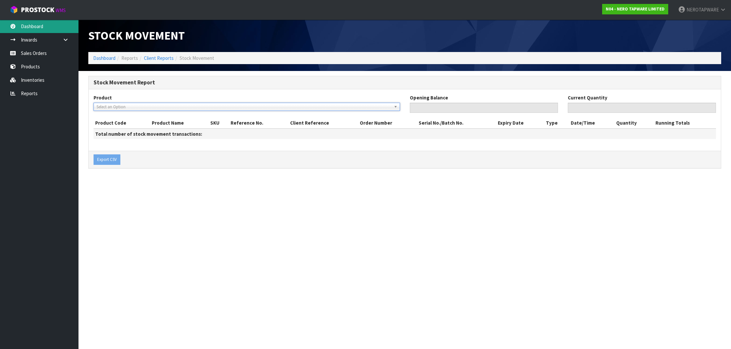
scroll to position [1, 0]
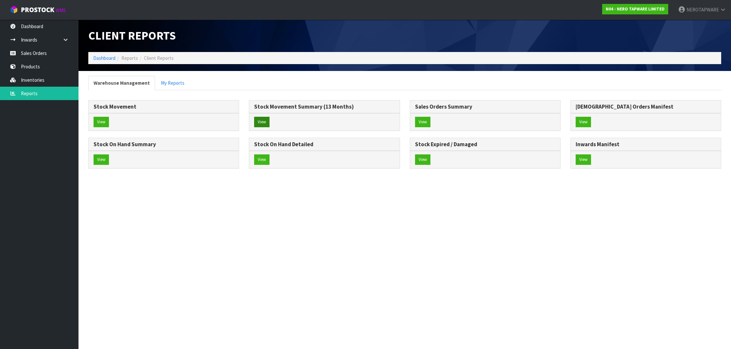
click at [267, 119] on button "View" at bounding box center [261, 122] width 15 height 10
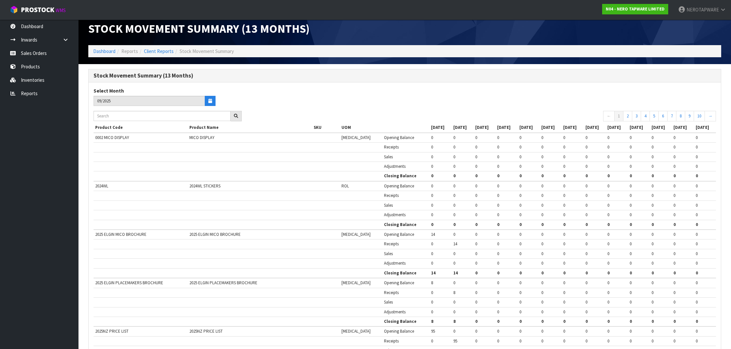
scroll to position [9, 0]
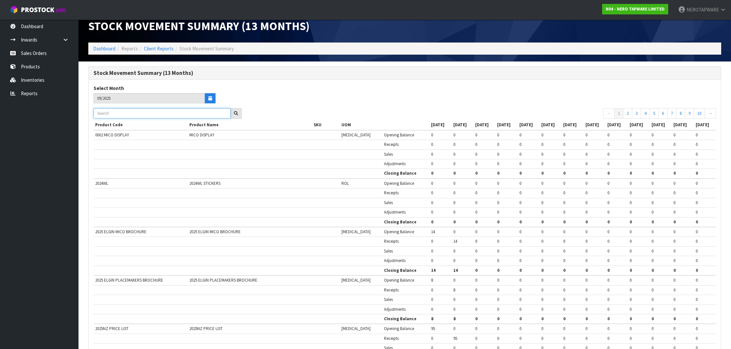
click at [109, 113] on input "text" at bounding box center [162, 113] width 137 height 10
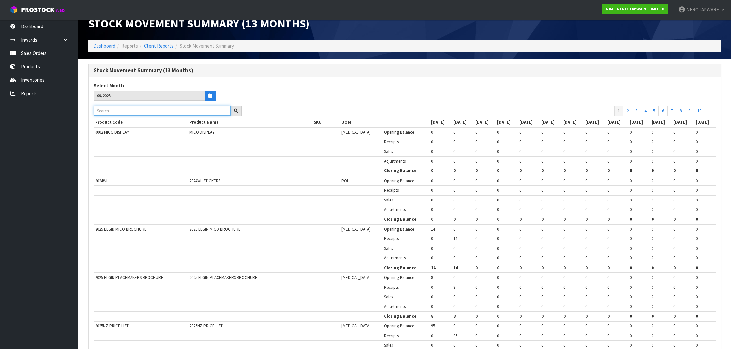
scroll to position [12, 0]
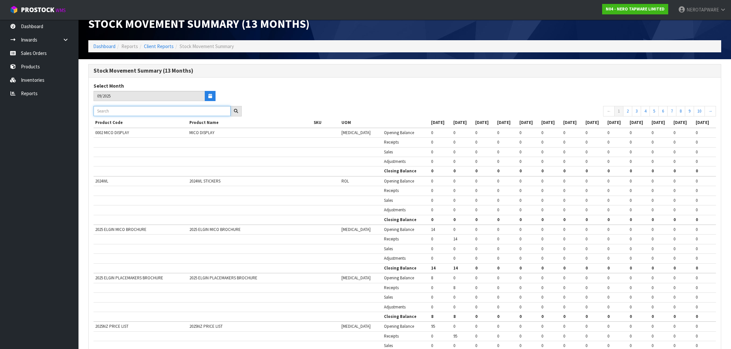
paste input "NR692101b01CH"
type input "NR692101b01CH"
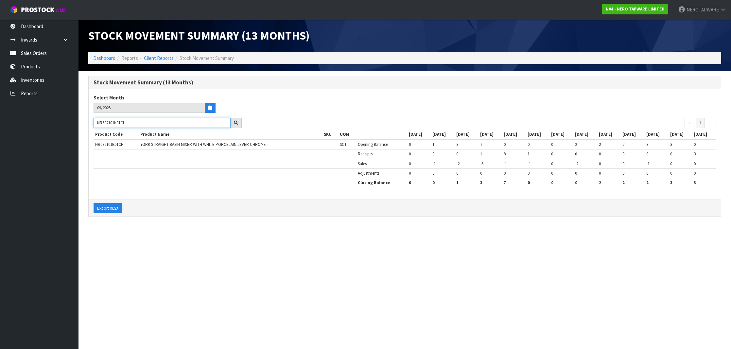
scroll to position [0, 0]
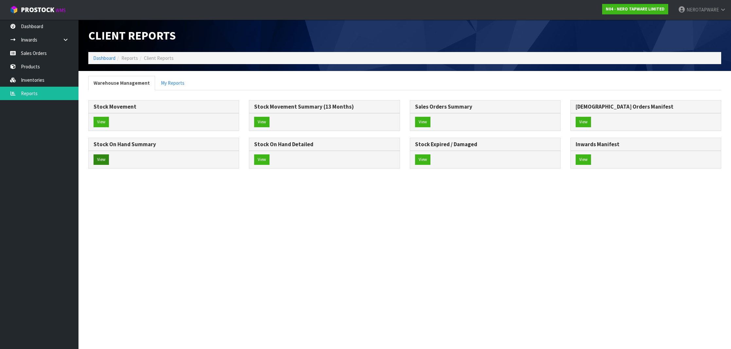
click at [97, 159] on button "View" at bounding box center [101, 159] width 15 height 10
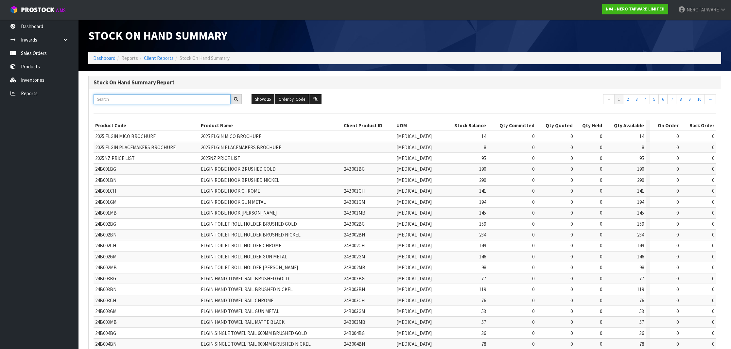
click at [144, 100] on input "text" at bounding box center [162, 99] width 137 height 10
paste input "NR692101b01CH"
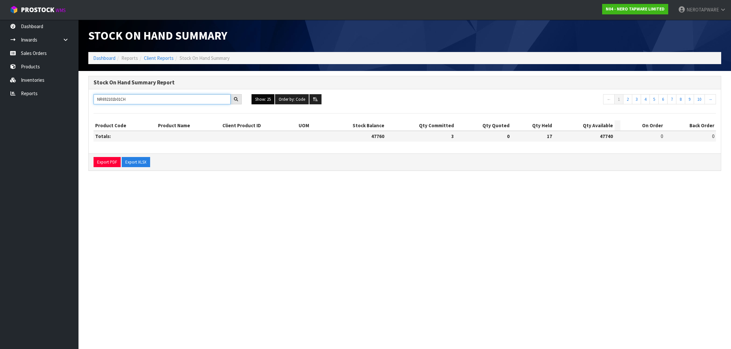
type input "NR692101b01CH"
click at [265, 98] on button "Show: 25" at bounding box center [263, 99] width 23 height 10
click at [236, 99] on icon at bounding box center [236, 99] width 4 height 4
click at [241, 103] on div at bounding box center [236, 99] width 11 height 10
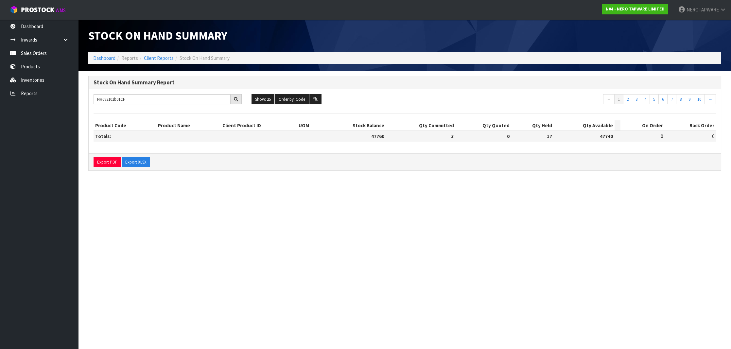
click at [238, 99] on icon at bounding box center [236, 99] width 4 height 4
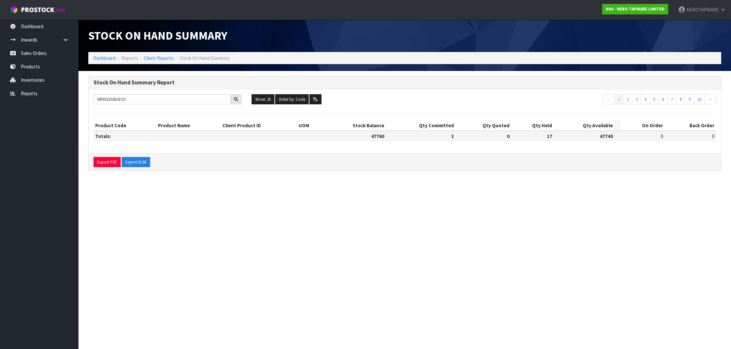
click at [238, 99] on icon at bounding box center [236, 99] width 4 height 4
click at [276, 181] on section "Stock On Hand Summary Report NR692101b01CH Show: 25 5 10 25 50 100 ALL Order by…" at bounding box center [405, 127] width 653 height 112
click at [627, 98] on link "2" at bounding box center [627, 99] width 9 height 10
click at [618, 99] on link "1" at bounding box center [619, 99] width 9 height 10
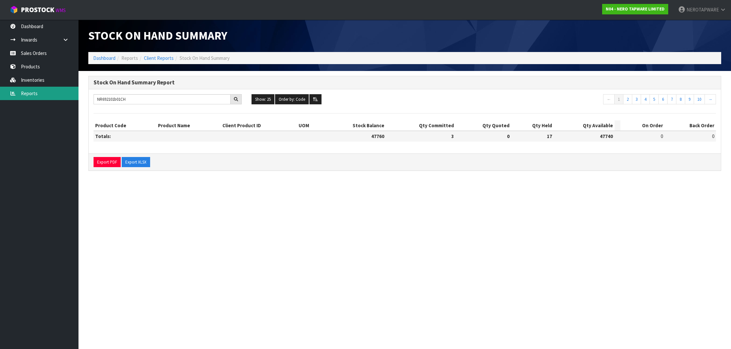
click at [33, 92] on link "Reports" at bounding box center [39, 93] width 79 height 13
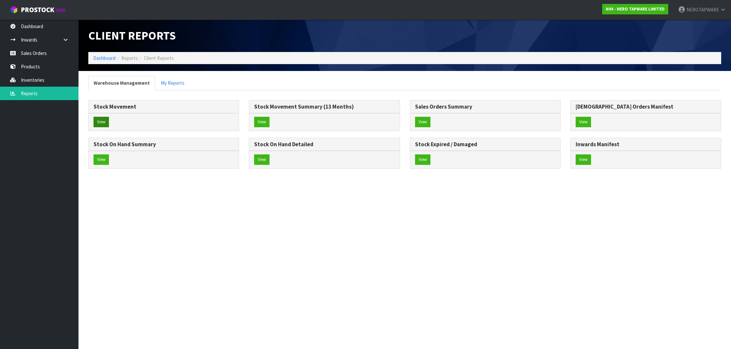
click at [102, 121] on button "View" at bounding box center [101, 122] width 15 height 10
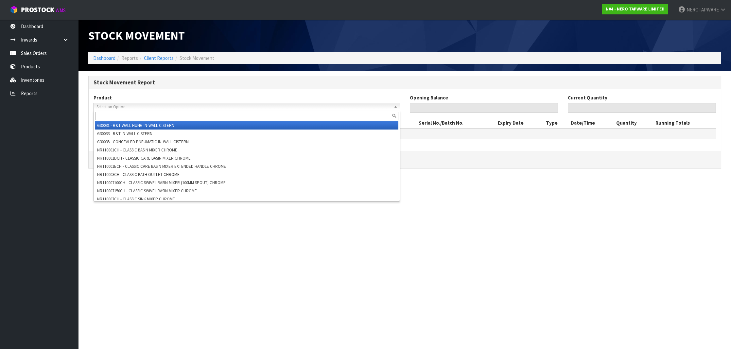
click at [116, 107] on span "Select an Option" at bounding box center [244, 107] width 295 height 8
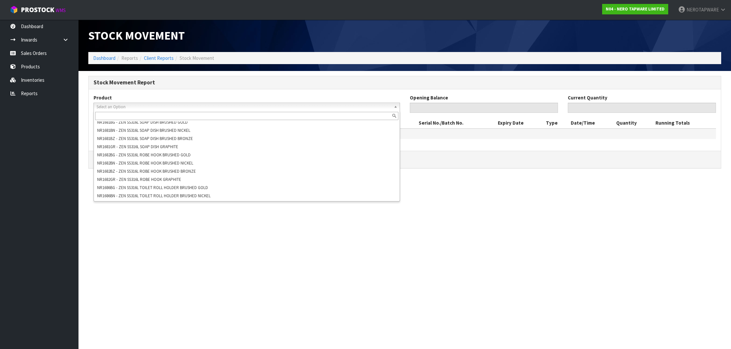
scroll to position [1391, 0]
paste input "NR692101b01CH"
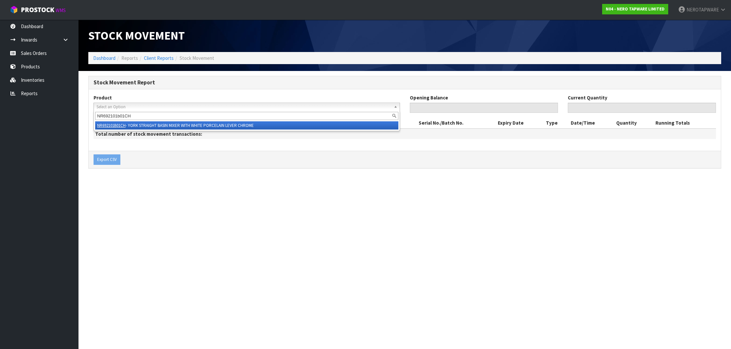
scroll to position [0, 0]
type input "NR692101b01CH"
click at [153, 124] on li "NR692101B01CH - YORK STRAIGHT BASIN MIXER WITH WHITE PORCELAIN LEVER CHROME" at bounding box center [246, 125] width 303 height 8
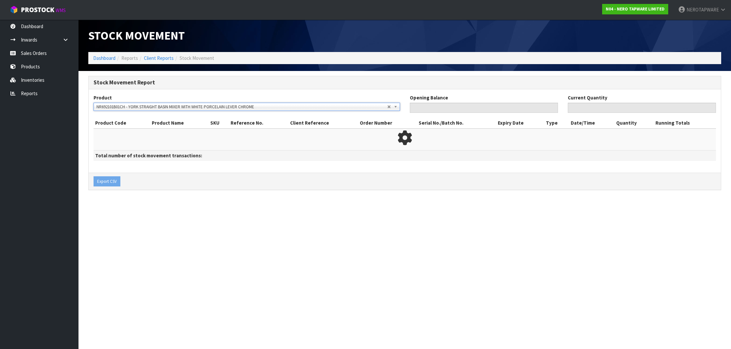
type input "0"
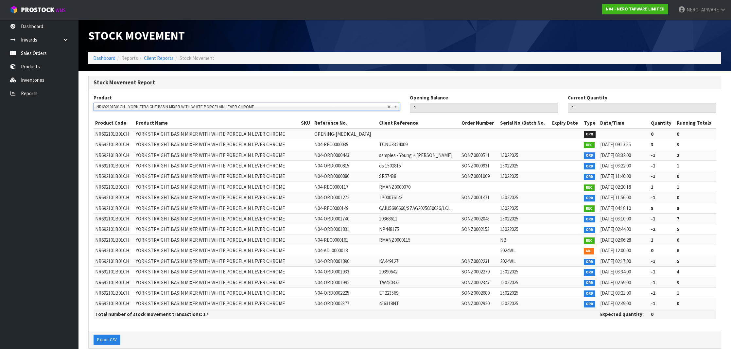
scroll to position [1, 0]
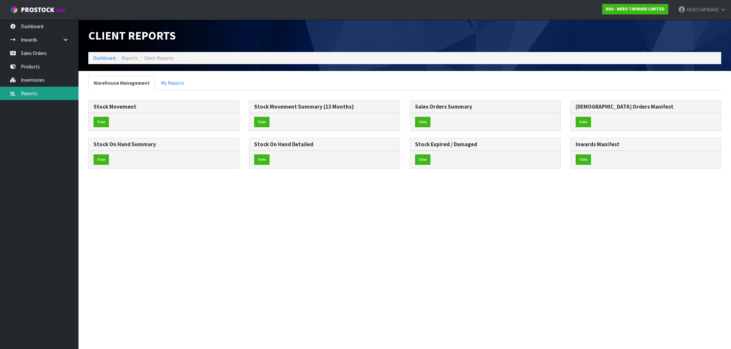
click at [31, 94] on link "Reports" at bounding box center [39, 93] width 79 height 13
click at [44, 22] on link "Dashboard" at bounding box center [39, 26] width 79 height 13
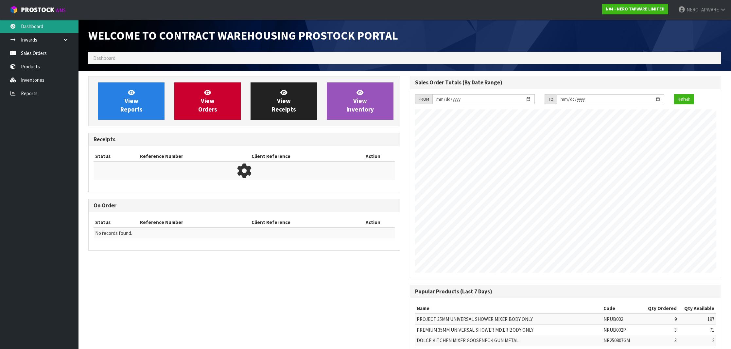
scroll to position [361, 321]
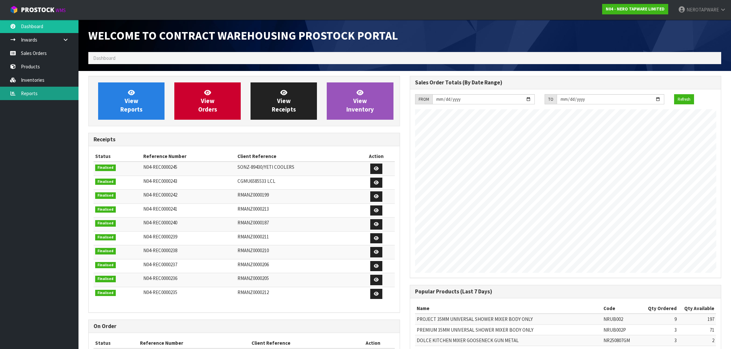
click at [32, 95] on link "Reports" at bounding box center [39, 93] width 79 height 13
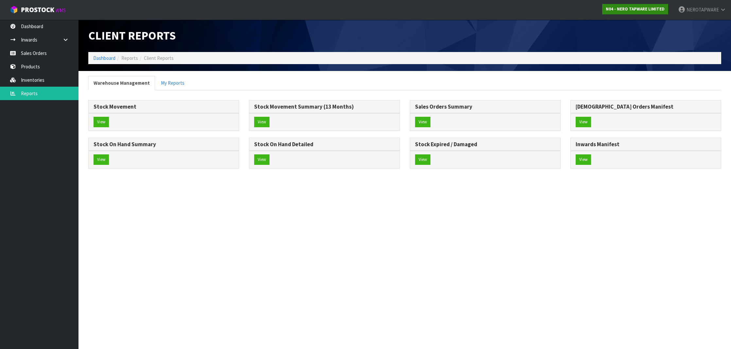
click at [652, 10] on strong "N04 - NERO TAPWARE LIMITED" at bounding box center [635, 9] width 59 height 6
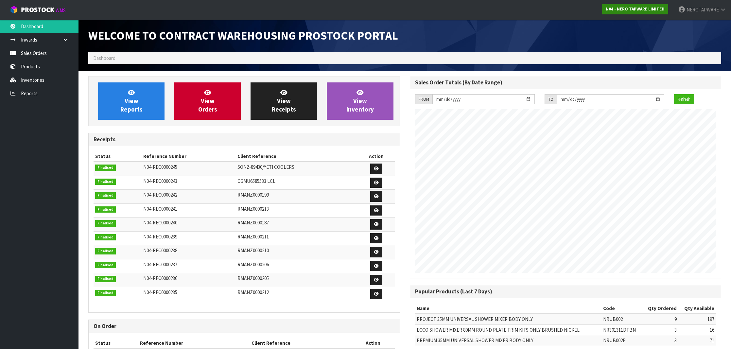
scroll to position [361, 321]
click at [706, 13] on link "NEROTAPWARE" at bounding box center [702, 10] width 58 height 20
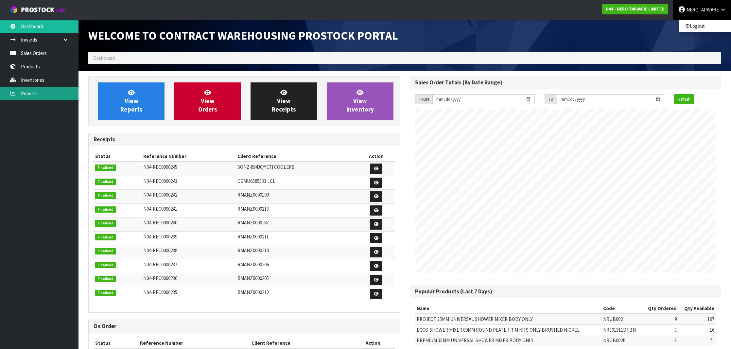
click at [27, 90] on link "Reports" at bounding box center [39, 93] width 79 height 13
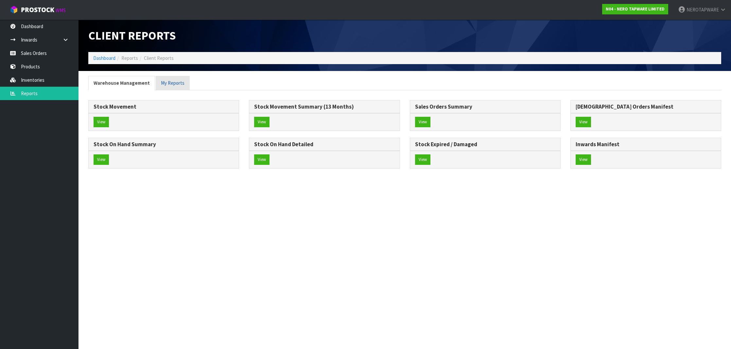
click at [167, 81] on link "My Reports" at bounding box center [173, 83] width 34 height 14
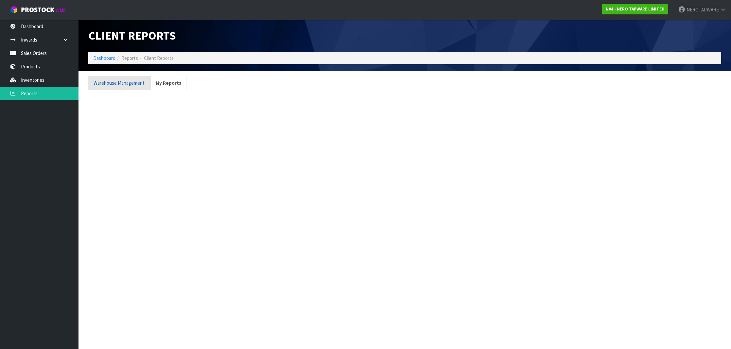
click at [136, 81] on link "Warehouse Management" at bounding box center [119, 83] width 62 height 14
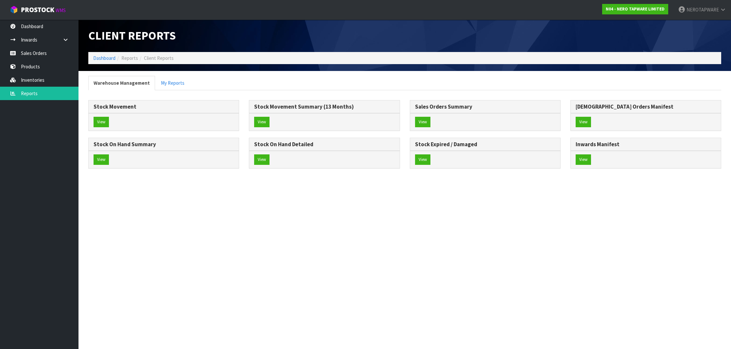
click at [170, 58] on span "Client Reports" at bounding box center [159, 58] width 30 height 6
click at [99, 160] on button "View" at bounding box center [101, 159] width 15 height 10
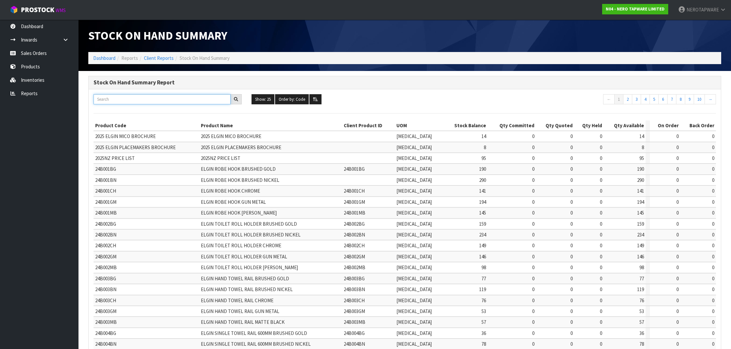
click at [136, 98] on input "text" at bounding box center [162, 99] width 137 height 10
paste input "NR692101b01CH"
type input "NR692101b01CH"
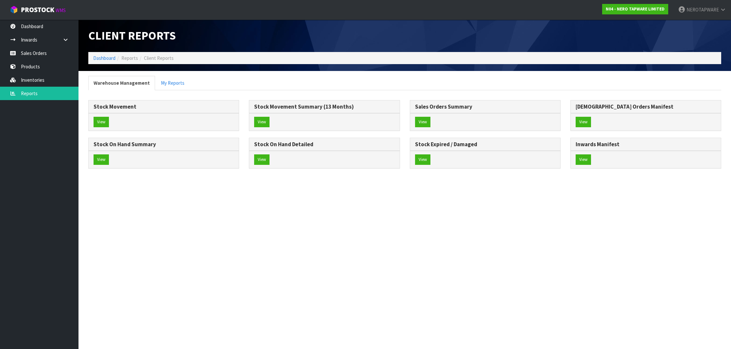
scroll to position [0, 0]
click at [211, 42] on div "Client Reports" at bounding box center [244, 36] width 322 height 32
click at [214, 188] on section "Client Reports Dashboard Reports Client Reports Warehouse Management My Reports…" at bounding box center [365, 174] width 731 height 349
click at [101, 159] on button "View" at bounding box center [101, 159] width 15 height 10
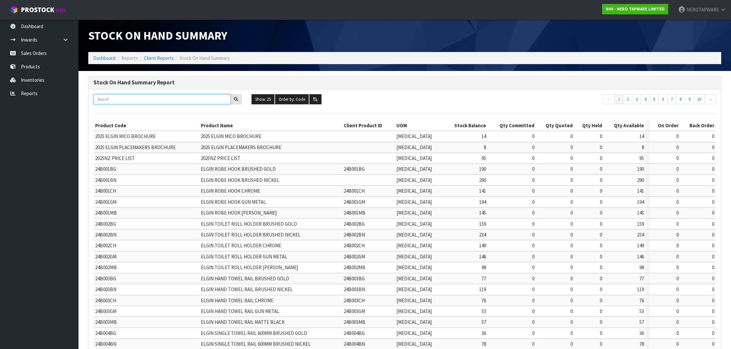
click at [127, 99] on input "text" at bounding box center [162, 99] width 137 height 10
paste input "NR692101b01CH"
type input "NR692101b01CH"
